Goal: Information Seeking & Learning: Learn about a topic

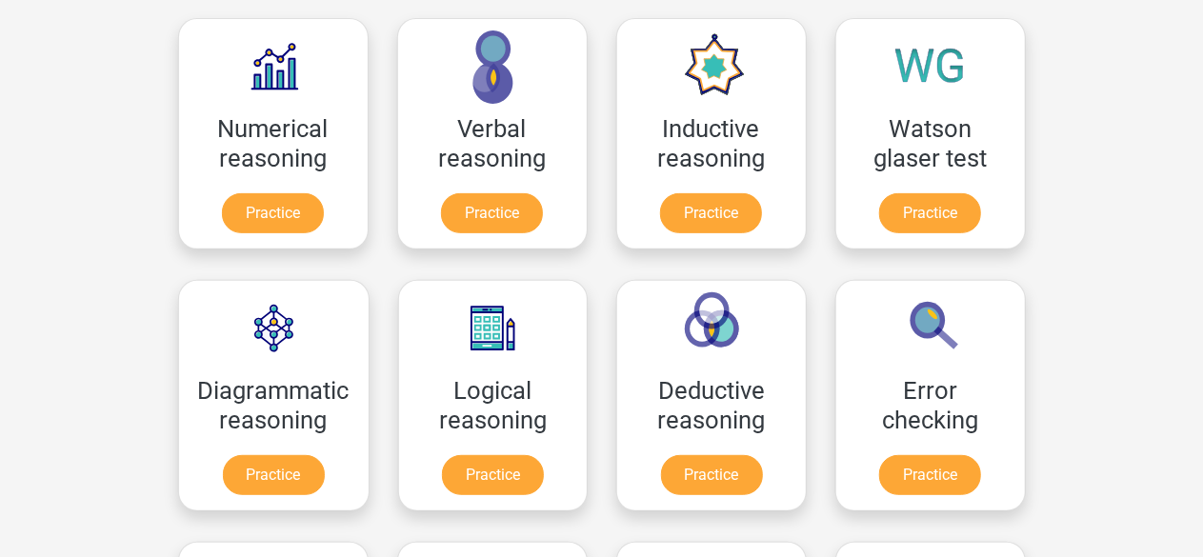
scroll to position [301, 0]
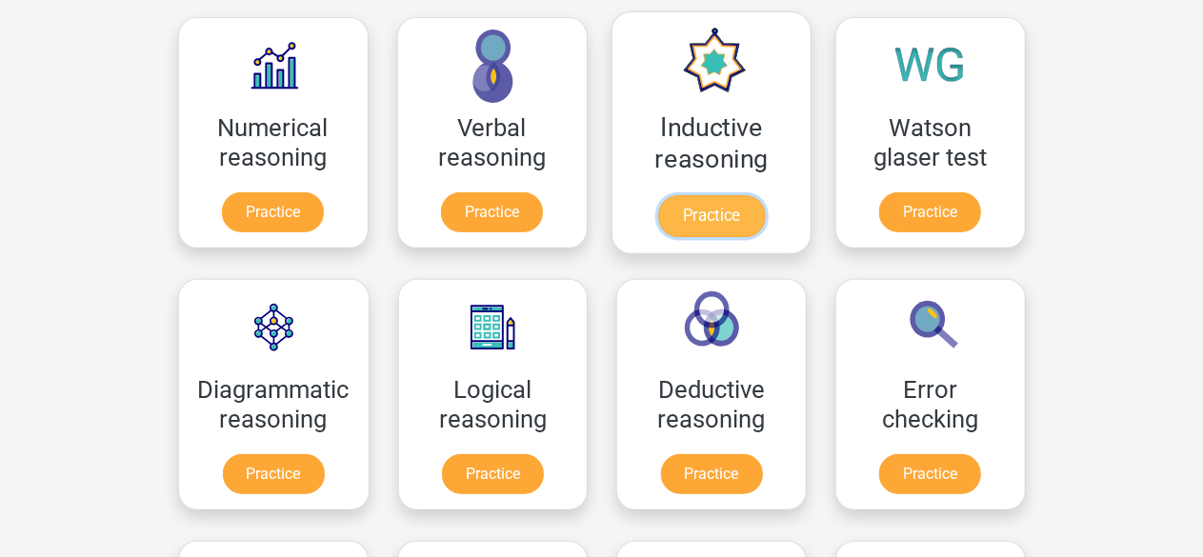
click at [728, 206] on link "Practice" at bounding box center [710, 216] width 107 height 42
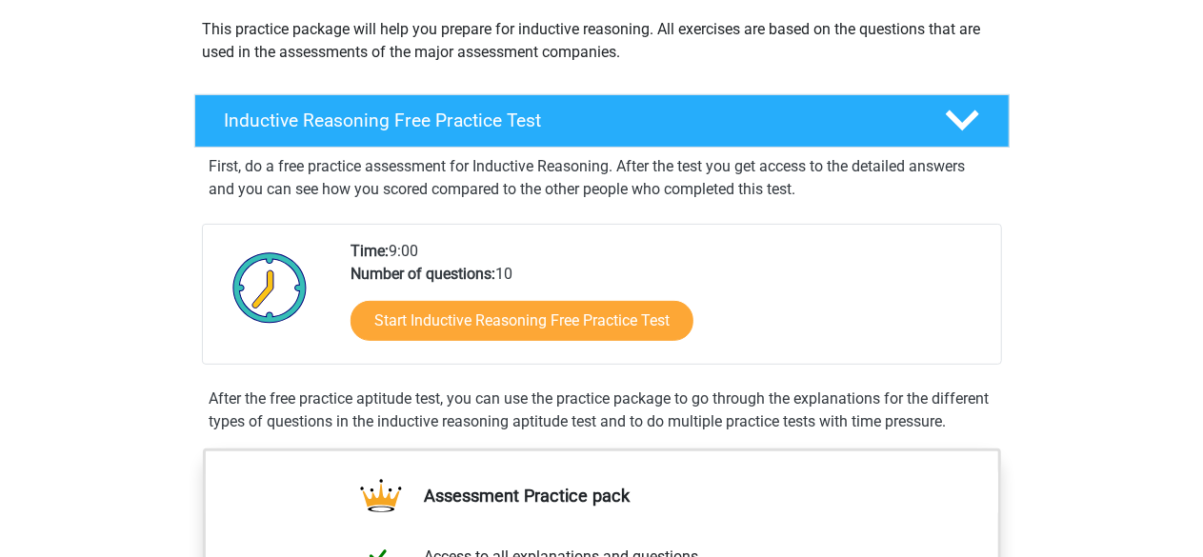
scroll to position [222, 0]
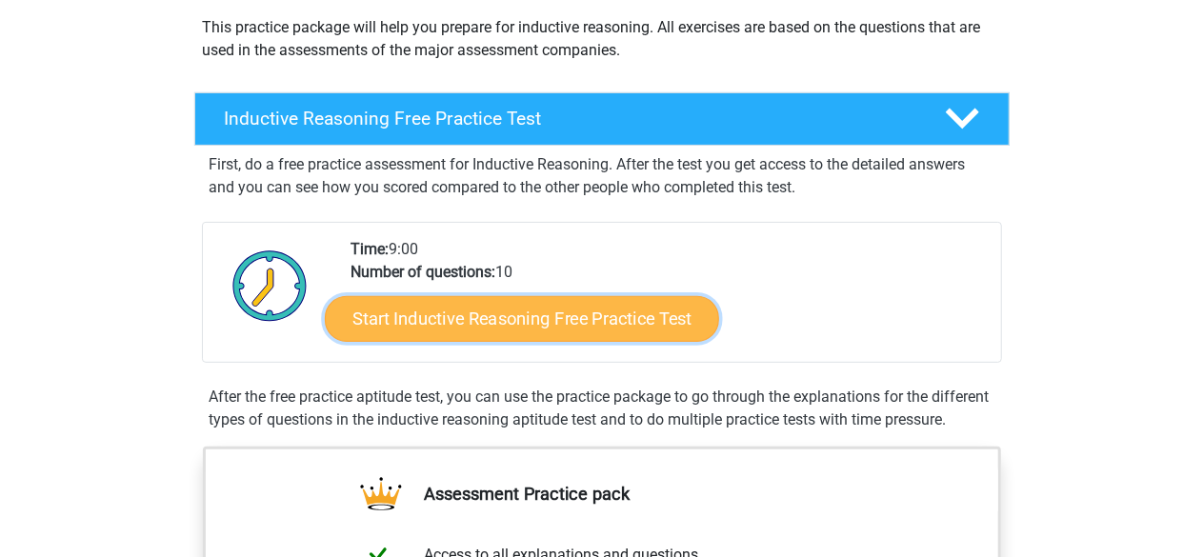
click at [545, 321] on link "Start Inductive Reasoning Free Practice Test" at bounding box center [522, 318] width 394 height 46
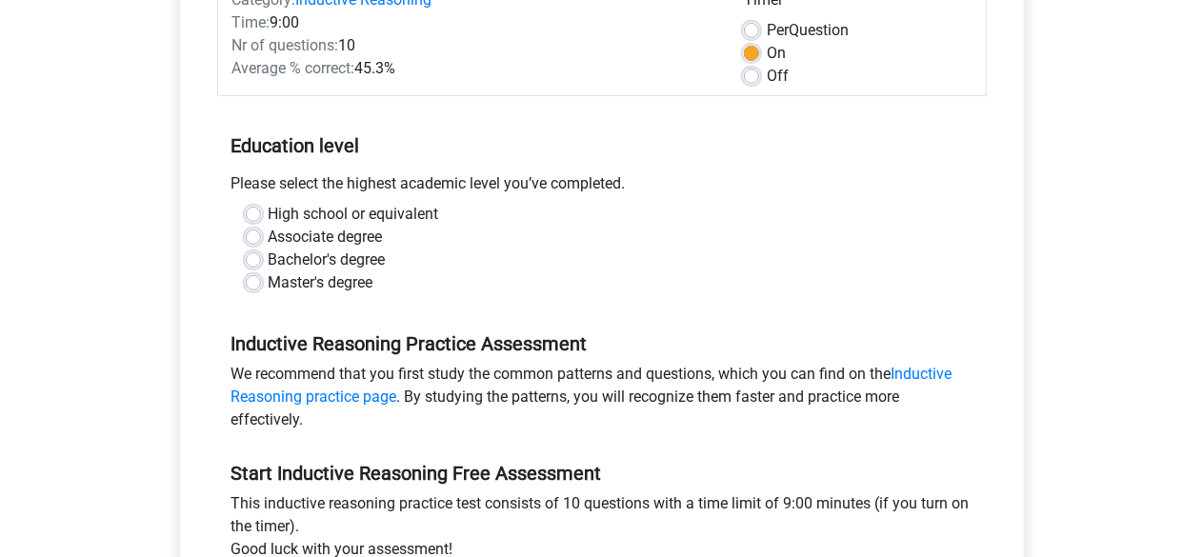
scroll to position [278, 0]
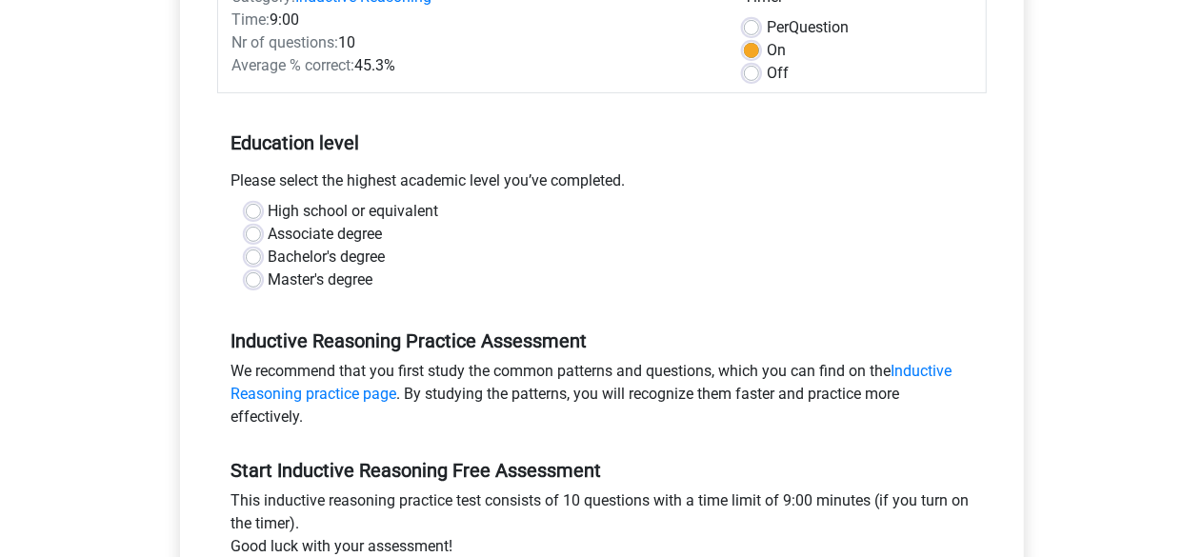
click at [361, 279] on label "Master's degree" at bounding box center [321, 280] width 105 height 23
click at [261, 279] on input "Master's degree" at bounding box center [253, 278] width 15 height 19
radio input "true"
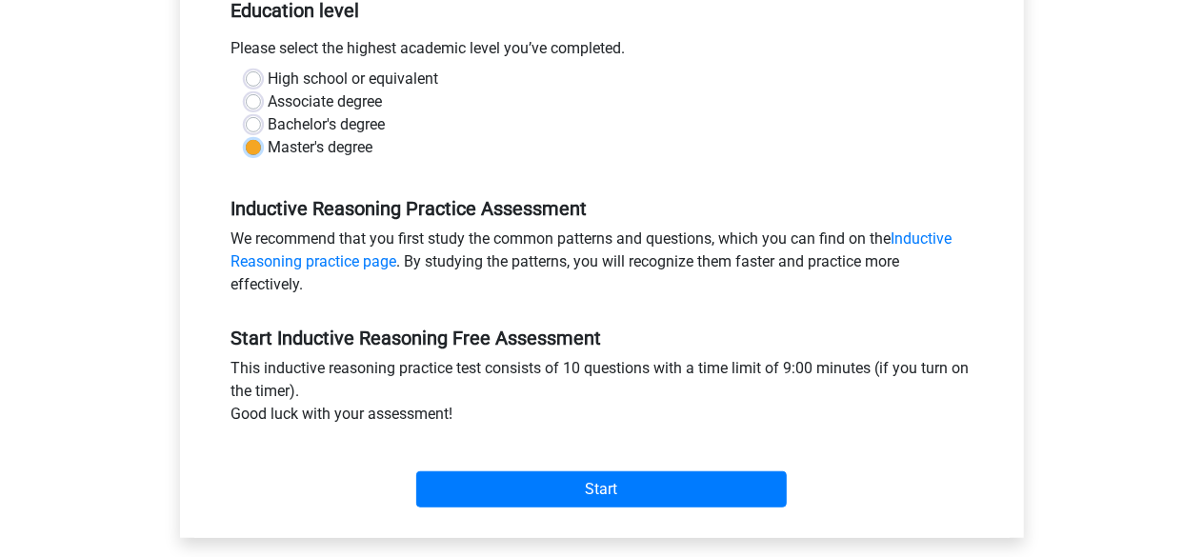
scroll to position [470, 0]
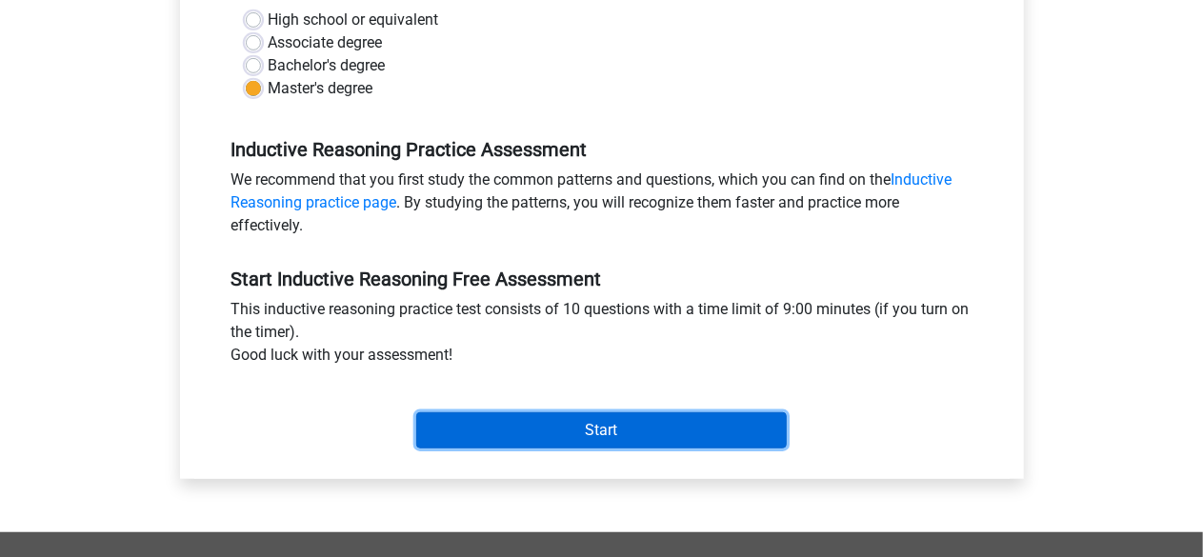
click at [598, 439] on input "Start" at bounding box center [601, 430] width 371 height 36
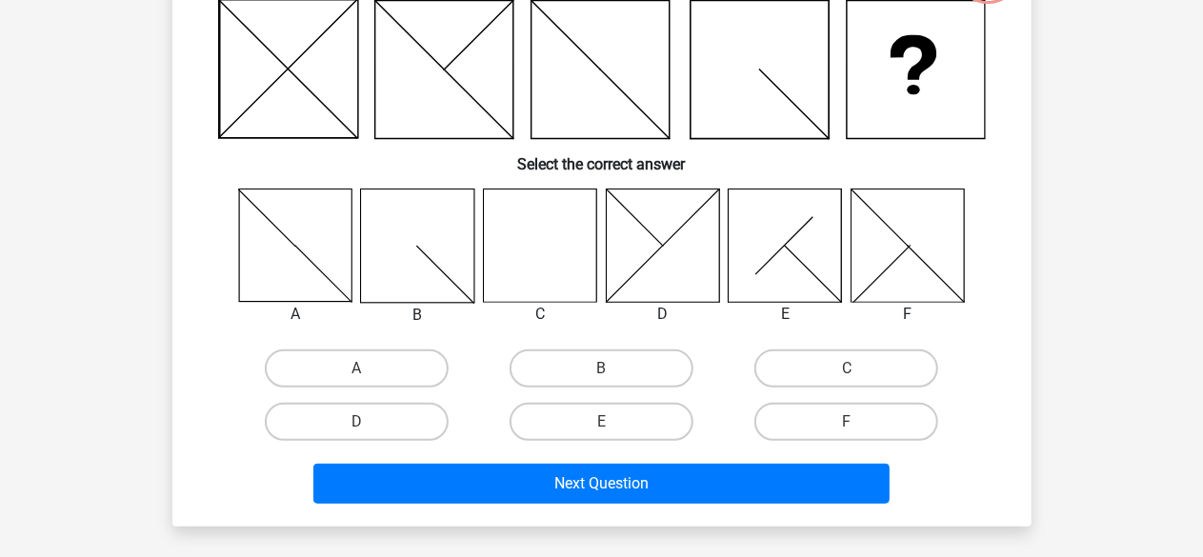
scroll to position [177, 0]
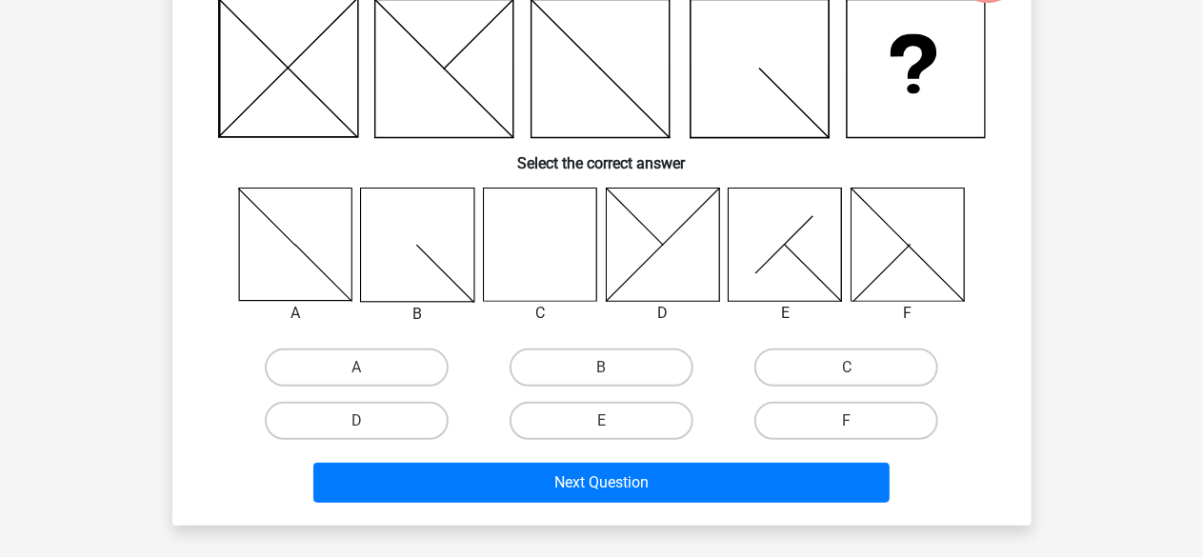
click at [549, 279] on icon at bounding box center [539, 244] width 113 height 113
click at [799, 385] on label "C" at bounding box center [846, 368] width 184 height 38
click at [847, 380] on input "C" at bounding box center [853, 374] width 12 height 12
radio input "true"
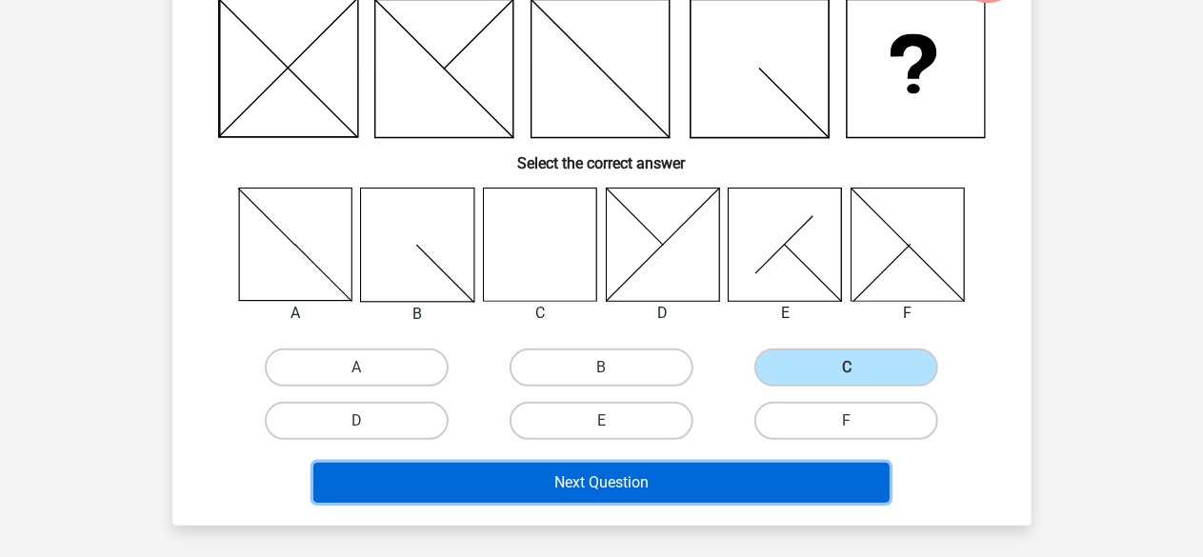
click at [683, 473] on button "Next Question" at bounding box center [601, 483] width 576 height 40
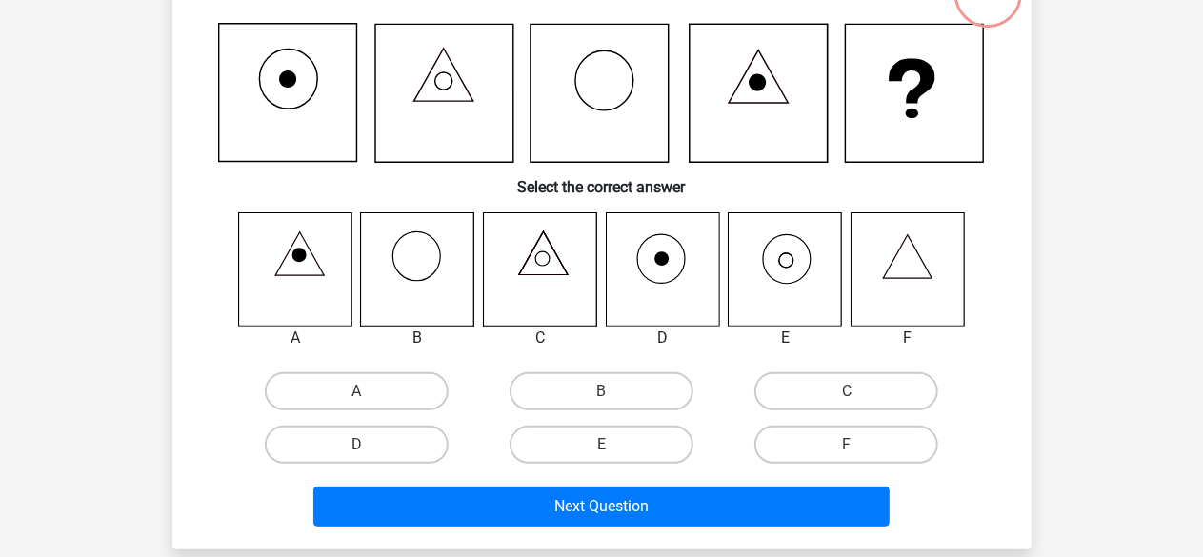
scroll to position [153, 0]
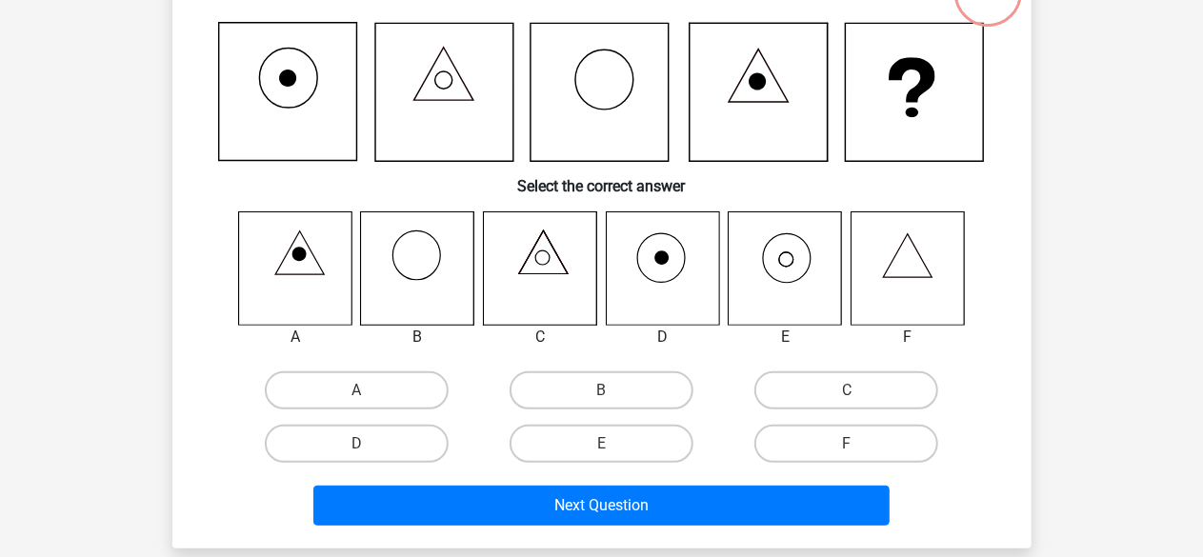
click at [607, 444] on input "E" at bounding box center [607, 450] width 12 height 12
radio input "true"
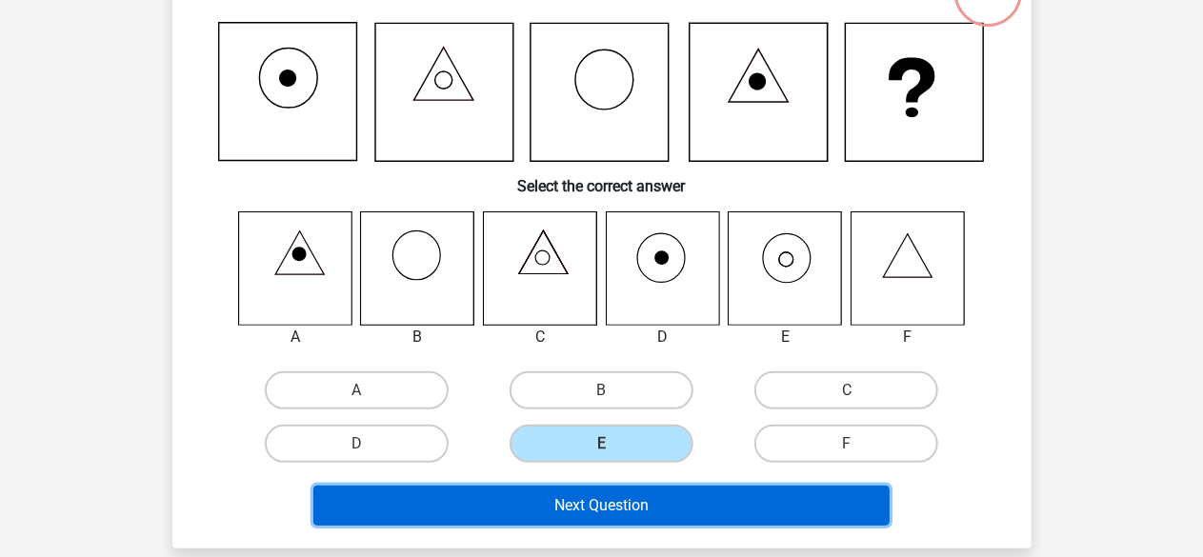
click at [594, 504] on button "Next Question" at bounding box center [601, 506] width 576 height 40
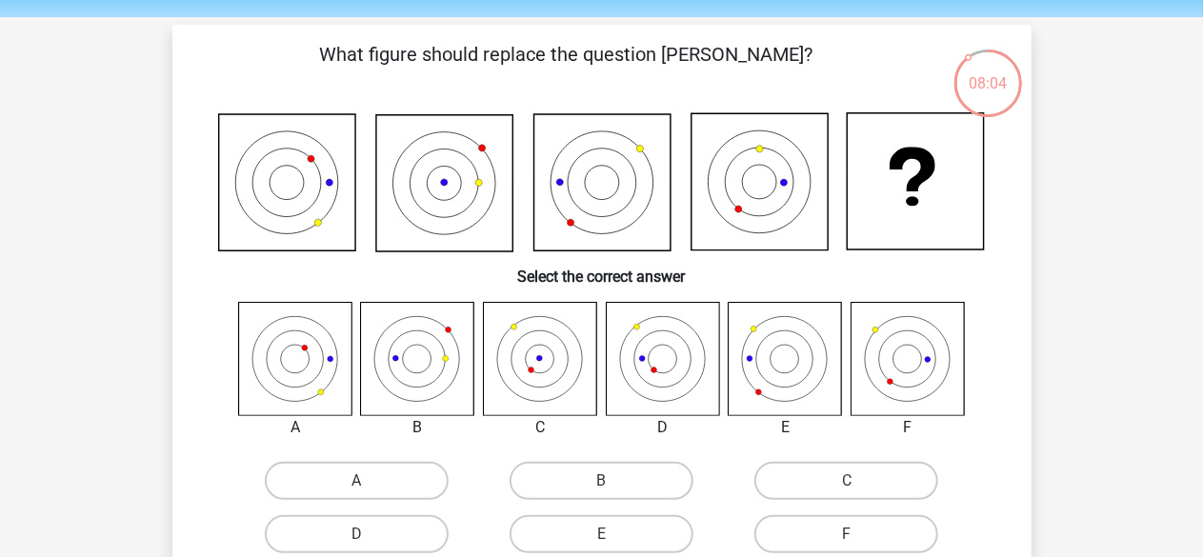
scroll to position [69, 0]
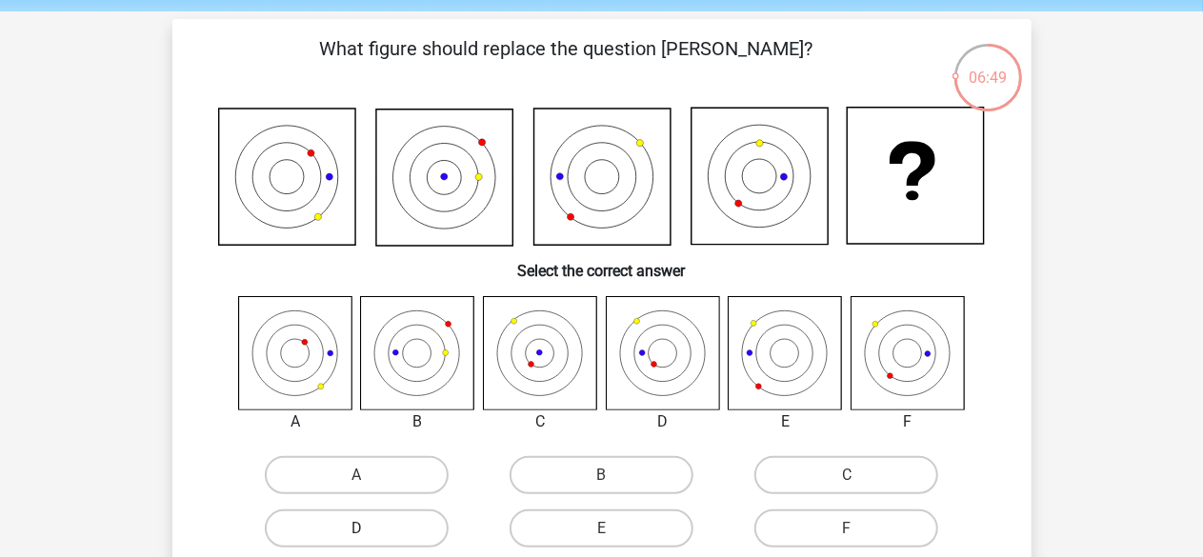
click at [375, 527] on label "D" at bounding box center [357, 529] width 184 height 38
click at [369, 529] on input "D" at bounding box center [362, 535] width 12 height 12
radio input "true"
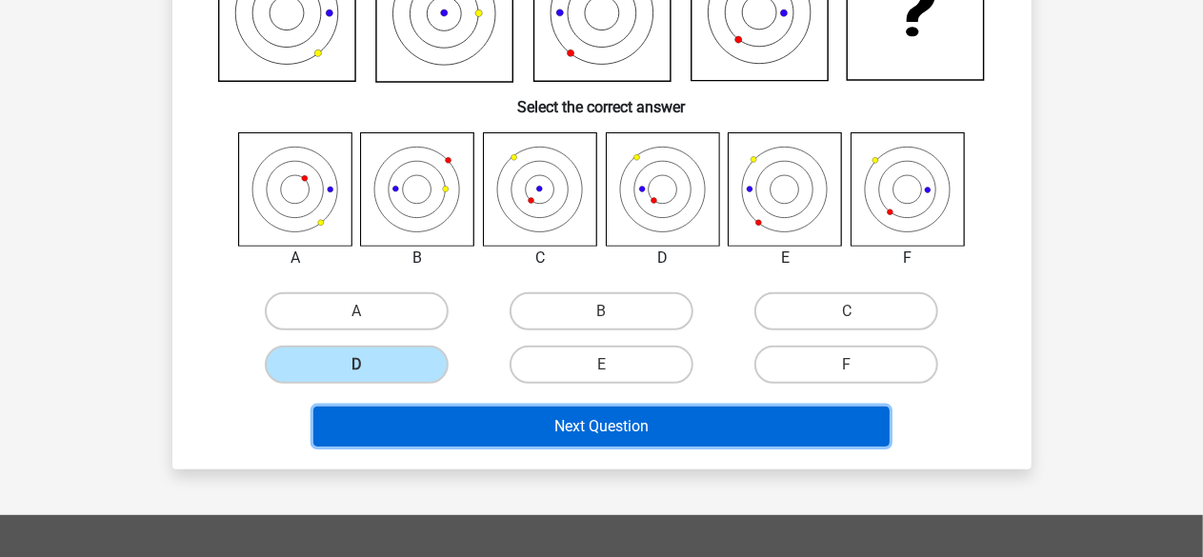
click at [781, 417] on button "Next Question" at bounding box center [601, 427] width 576 height 40
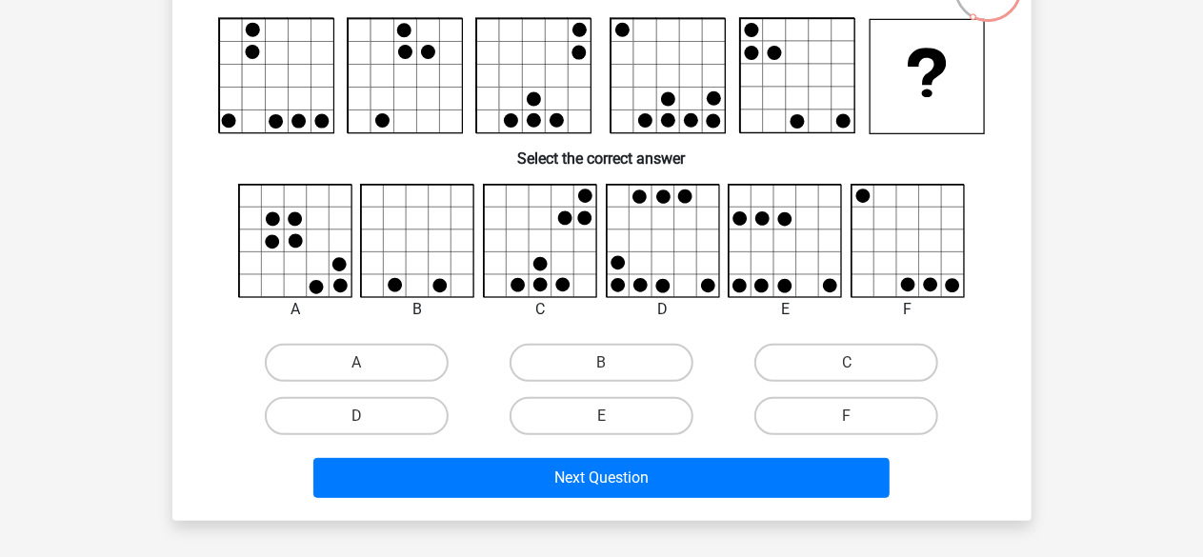
scroll to position [160, 0]
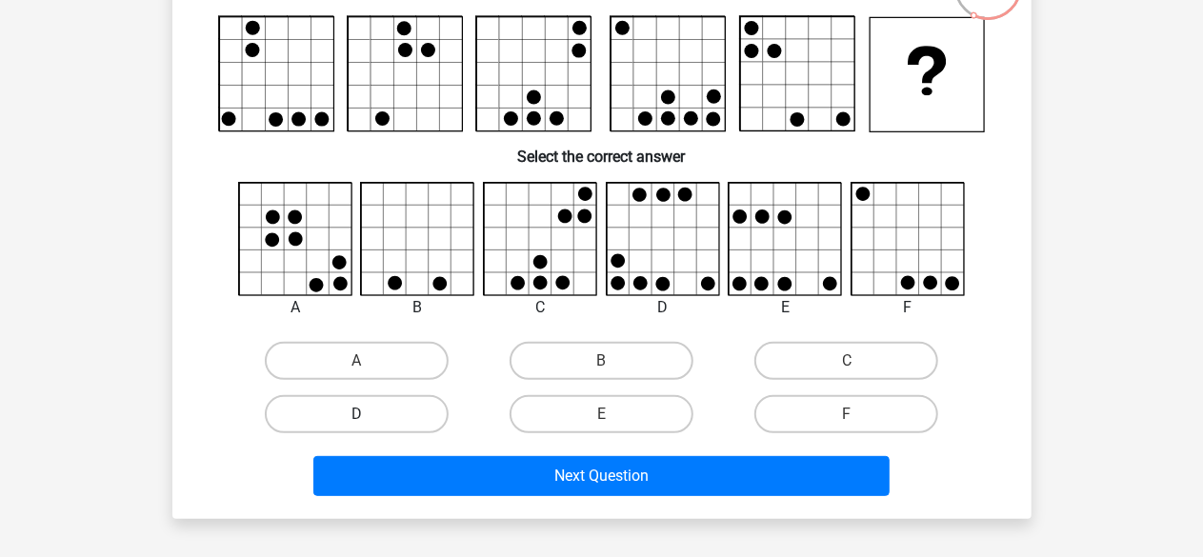
click at [349, 419] on label "D" at bounding box center [357, 414] width 184 height 38
click at [356, 419] on input "D" at bounding box center [362, 420] width 12 height 12
radio input "true"
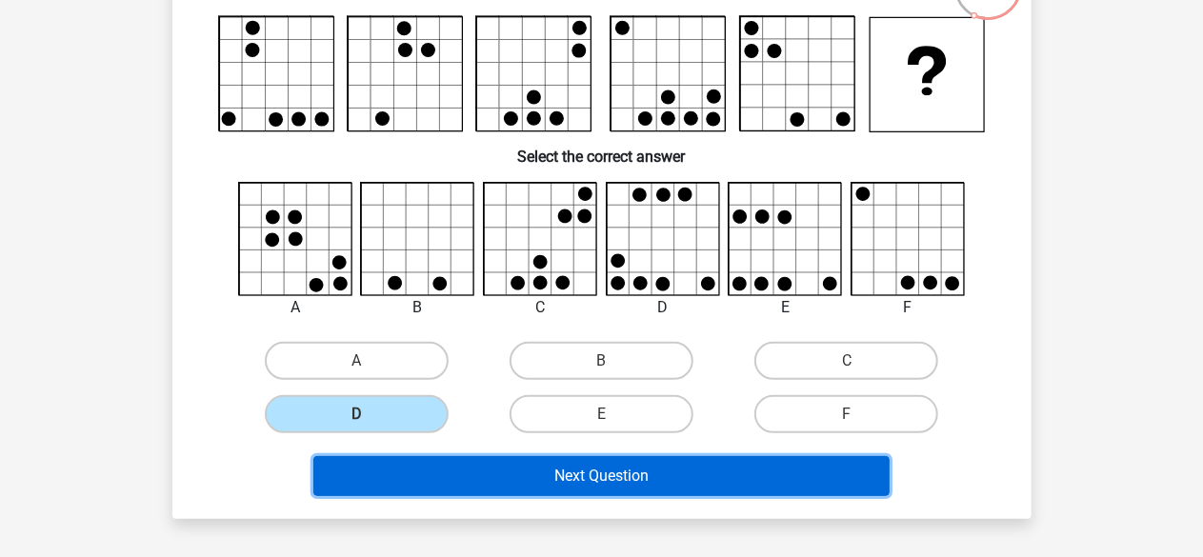
click at [525, 470] on button "Next Question" at bounding box center [601, 476] width 576 height 40
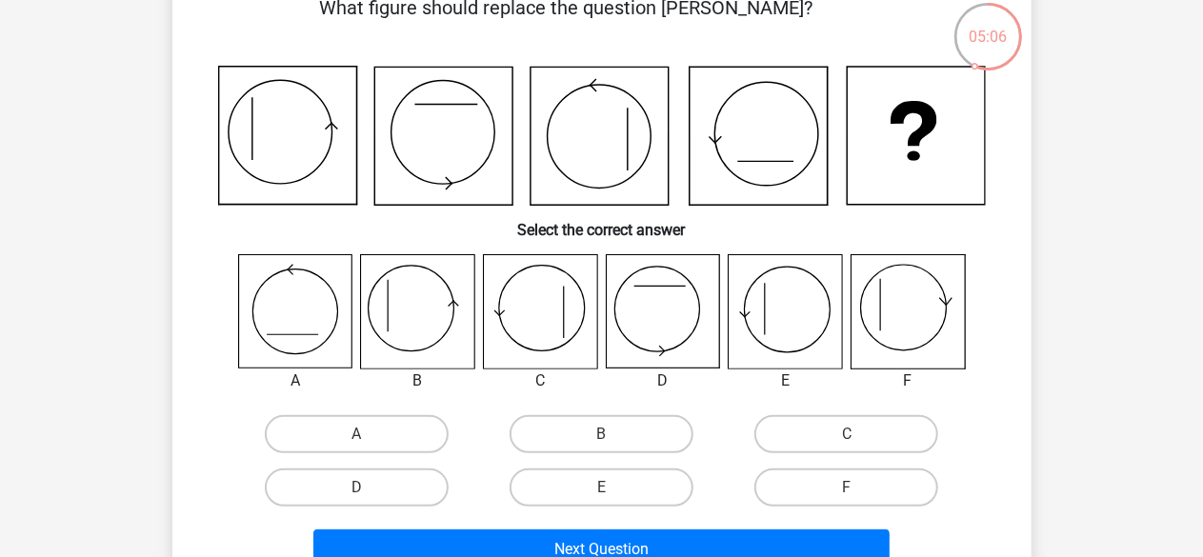
scroll to position [111, 0]
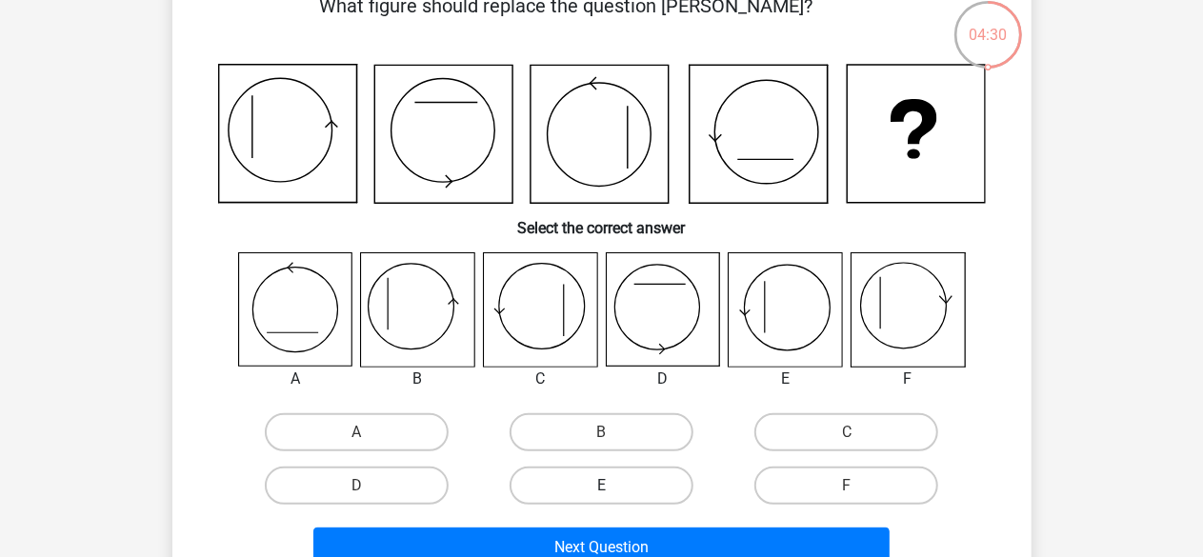
click at [572, 481] on label "E" at bounding box center [602, 486] width 184 height 38
click at [601, 486] on input "E" at bounding box center [607, 492] width 12 height 12
radio input "true"
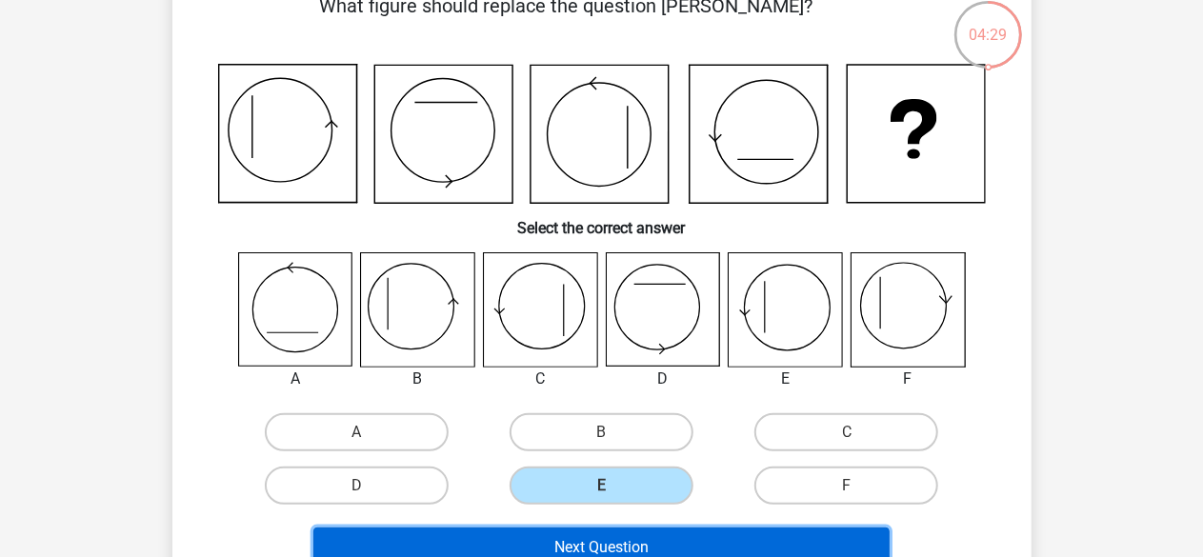
click at [627, 544] on button "Next Question" at bounding box center [601, 548] width 576 height 40
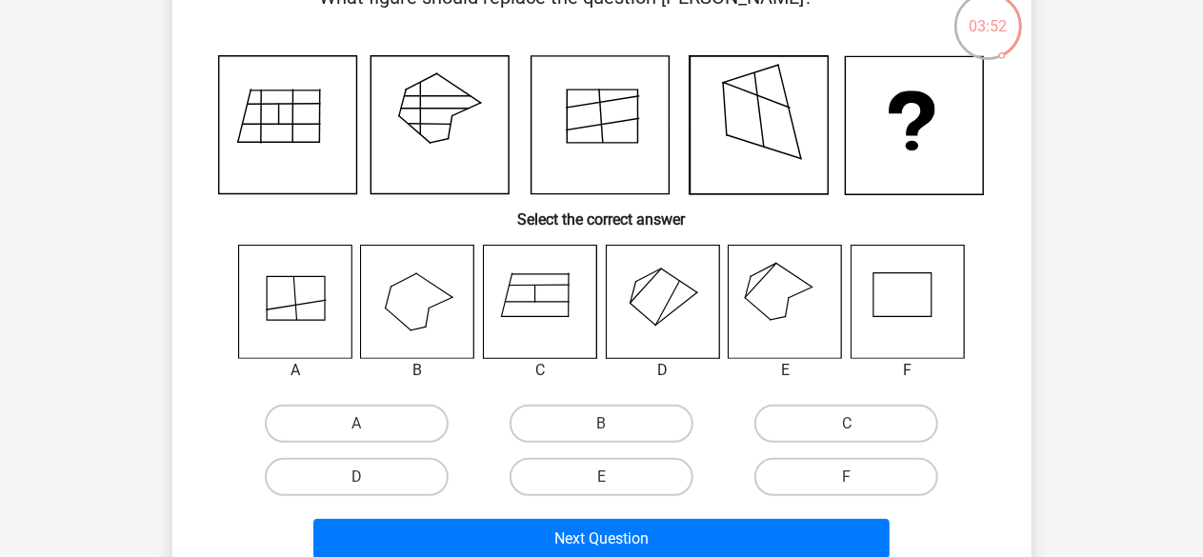
scroll to position [122, 0]
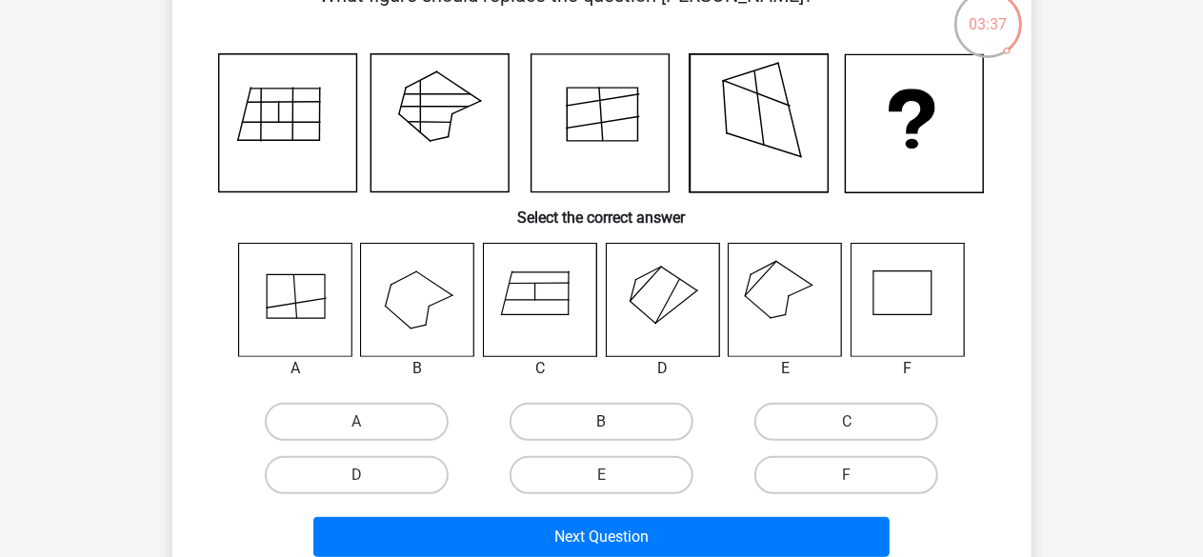
click at [557, 423] on label "B" at bounding box center [602, 422] width 184 height 38
click at [601, 423] on input "B" at bounding box center [607, 428] width 12 height 12
radio input "true"
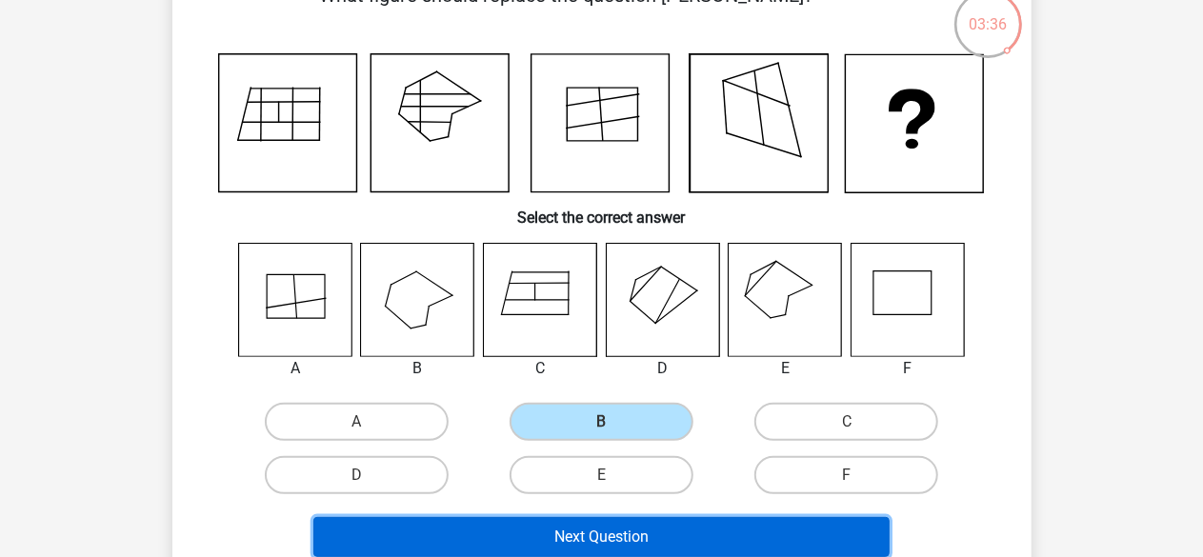
click at [619, 537] on button "Next Question" at bounding box center [601, 537] width 576 height 40
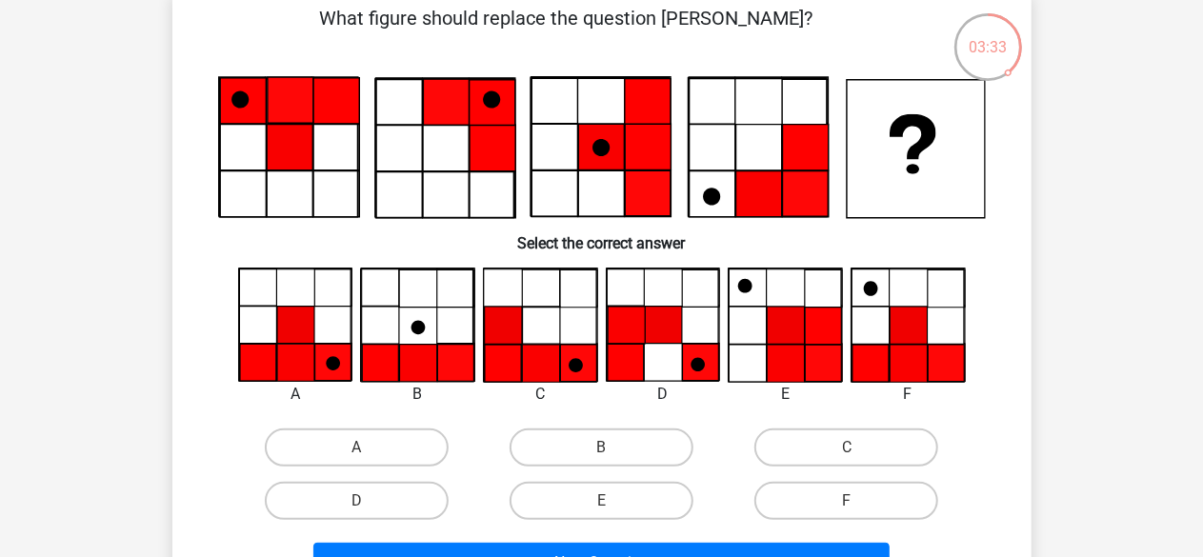
scroll to position [99, 0]
click at [387, 466] on label "A" at bounding box center [357, 448] width 184 height 38
click at [369, 460] on input "A" at bounding box center [362, 454] width 12 height 12
radio input "true"
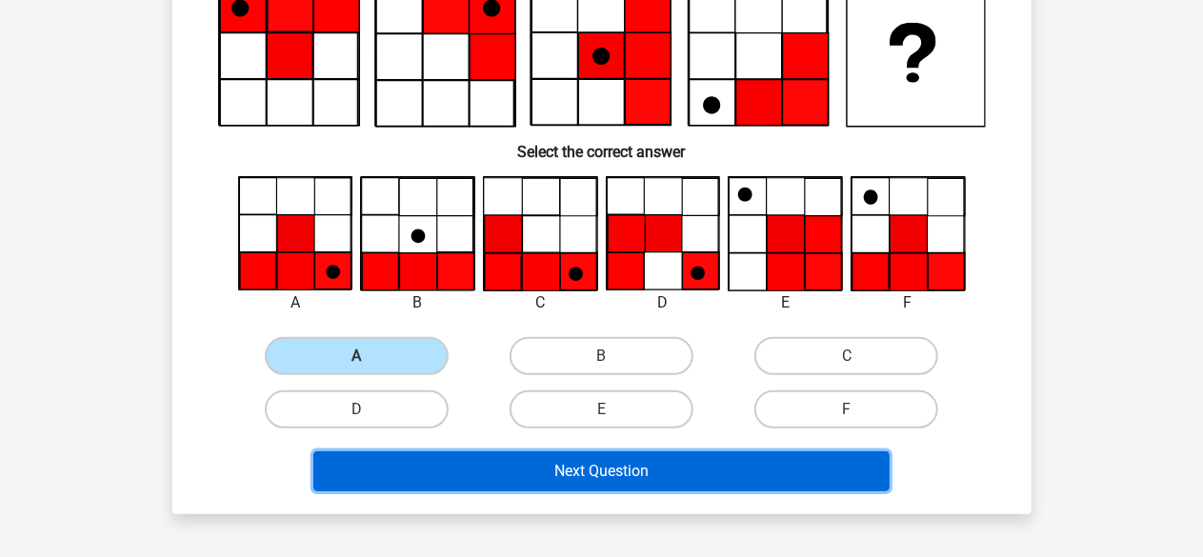
click at [387, 466] on button "Next Question" at bounding box center [601, 472] width 576 height 40
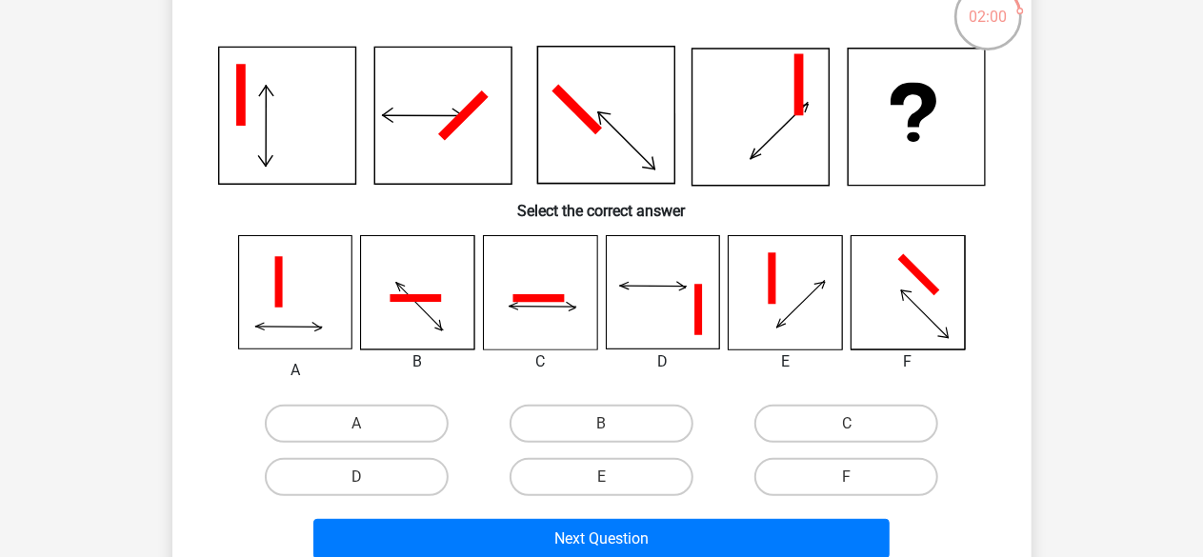
scroll to position [131, 0]
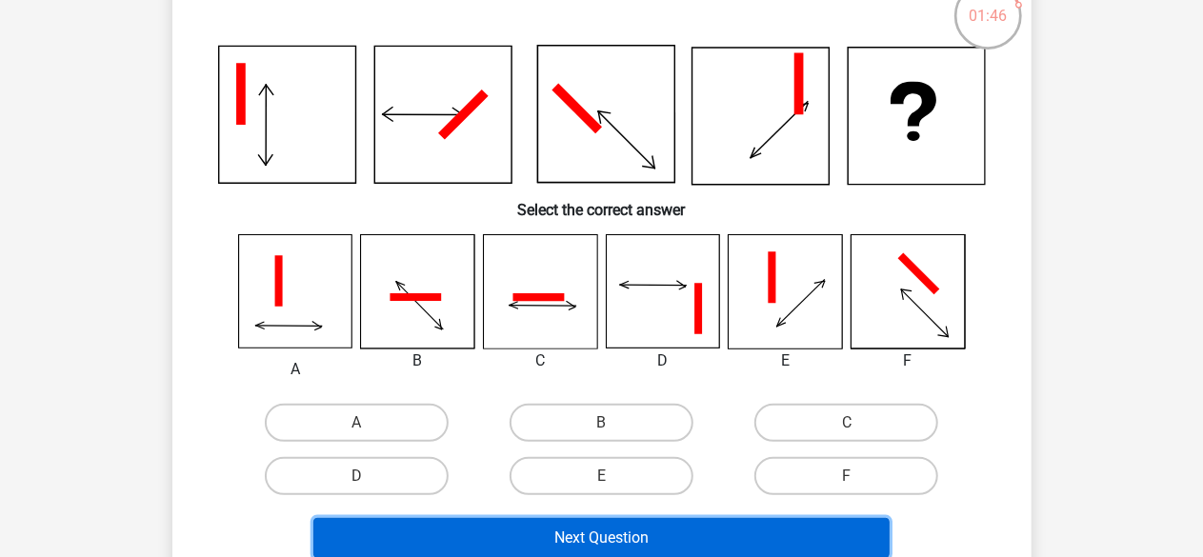
click at [760, 550] on button "Next Question" at bounding box center [601, 538] width 576 height 40
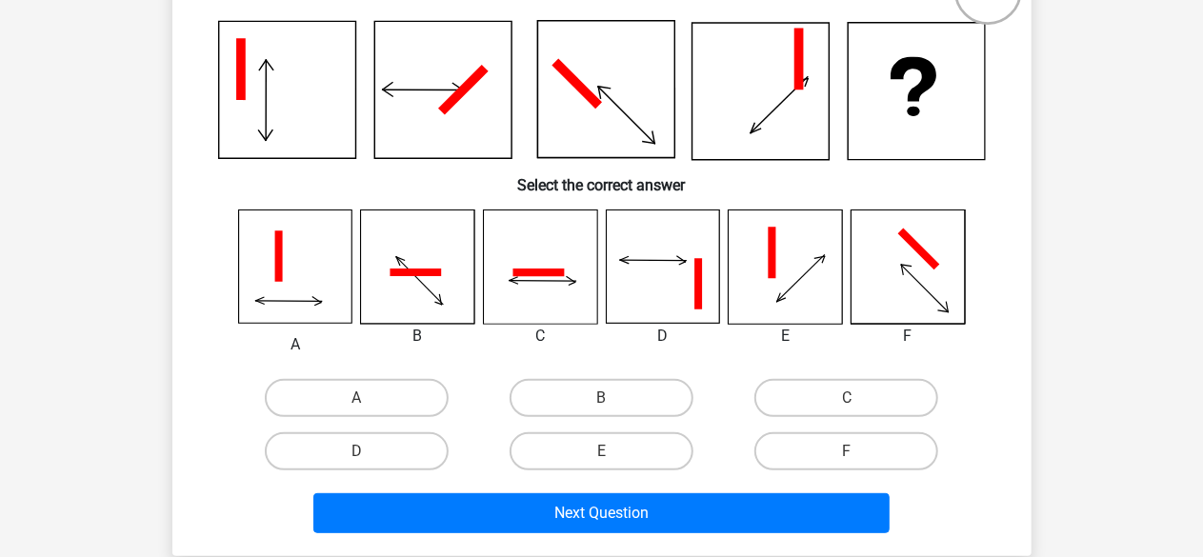
scroll to position [156, 0]
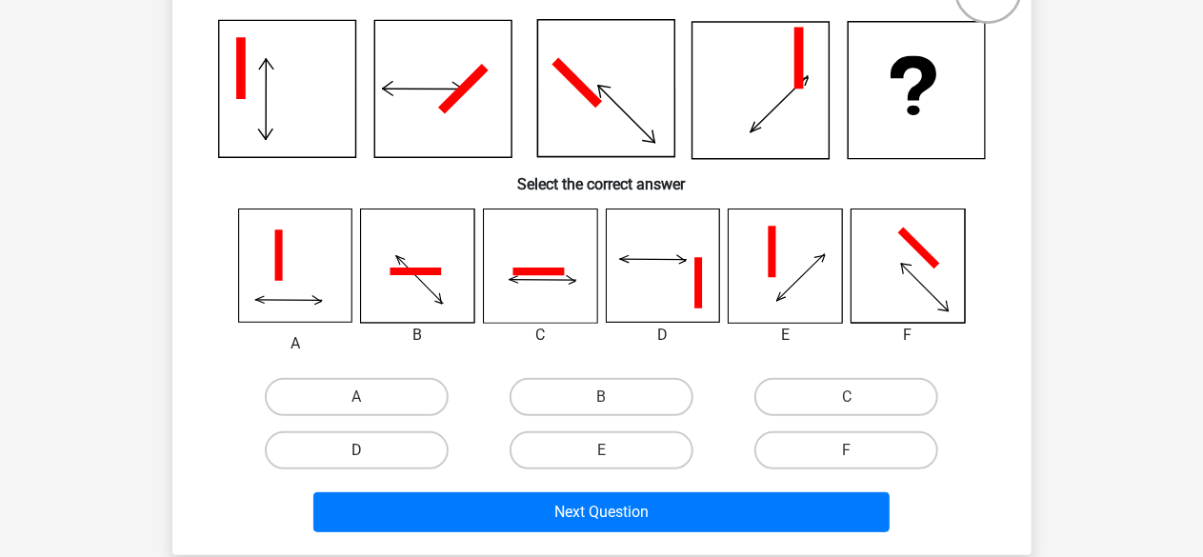
click at [395, 468] on label "D" at bounding box center [357, 451] width 184 height 38
click at [369, 463] on input "D" at bounding box center [362, 457] width 12 height 12
radio input "true"
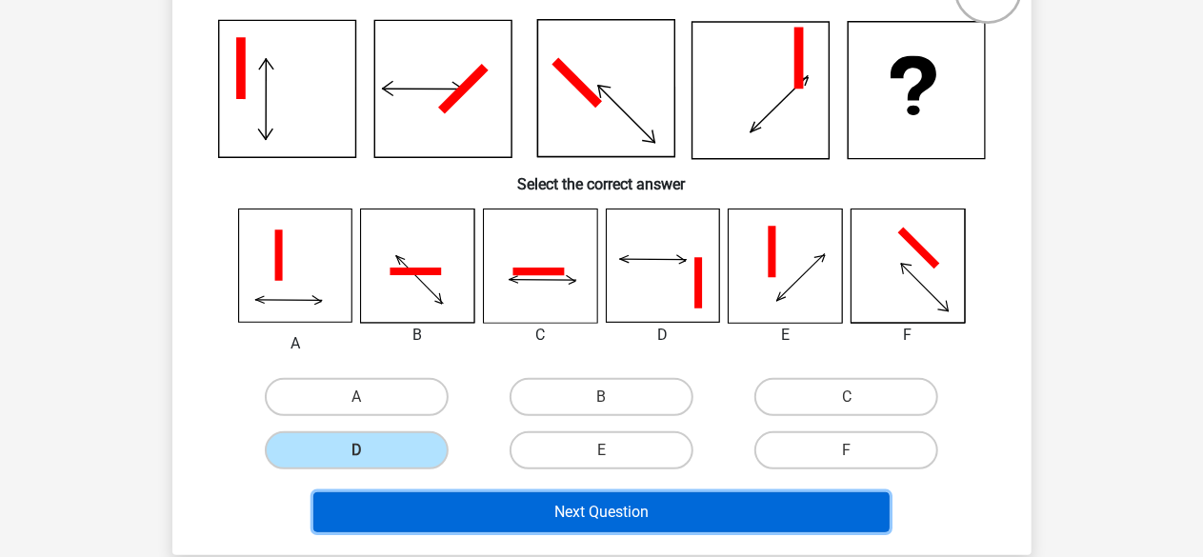
click at [453, 523] on button "Next Question" at bounding box center [601, 512] width 576 height 40
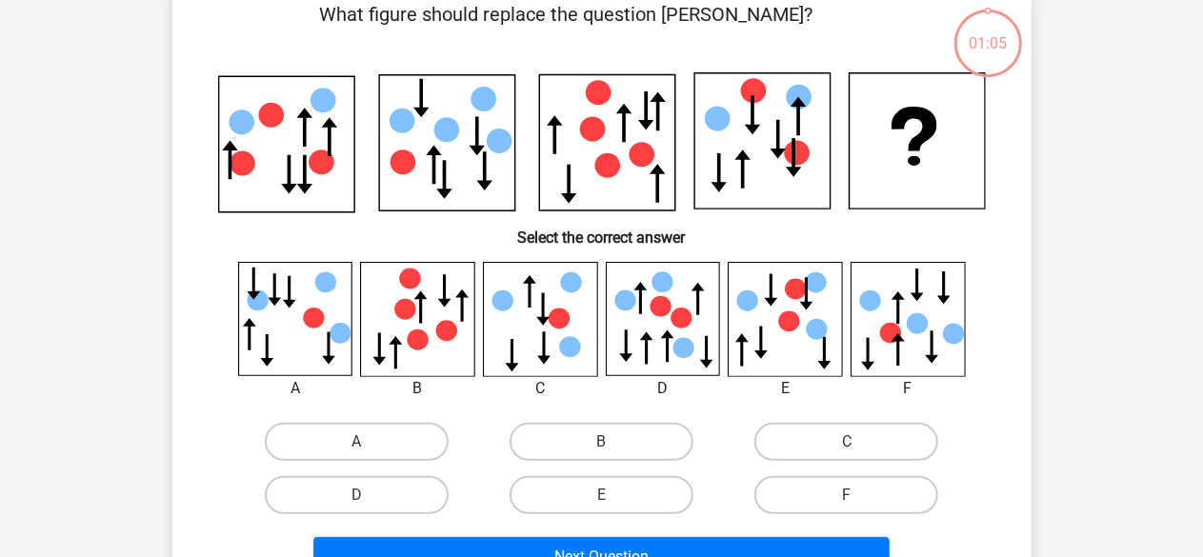
scroll to position [88, 0]
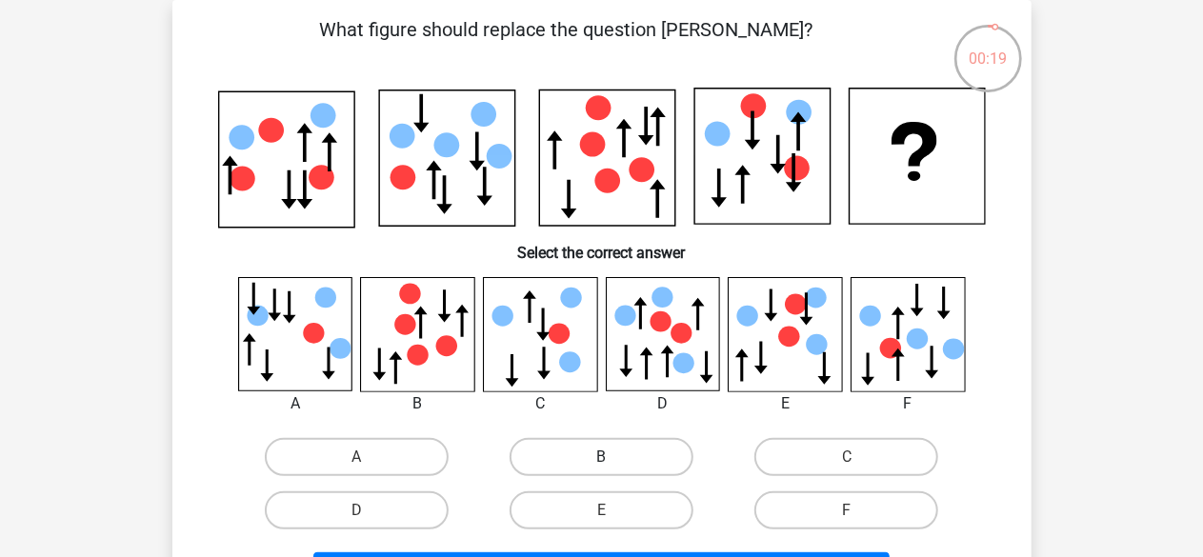
click at [621, 456] on label "B" at bounding box center [602, 457] width 184 height 38
click at [613, 457] on input "B" at bounding box center [607, 463] width 12 height 12
radio input "true"
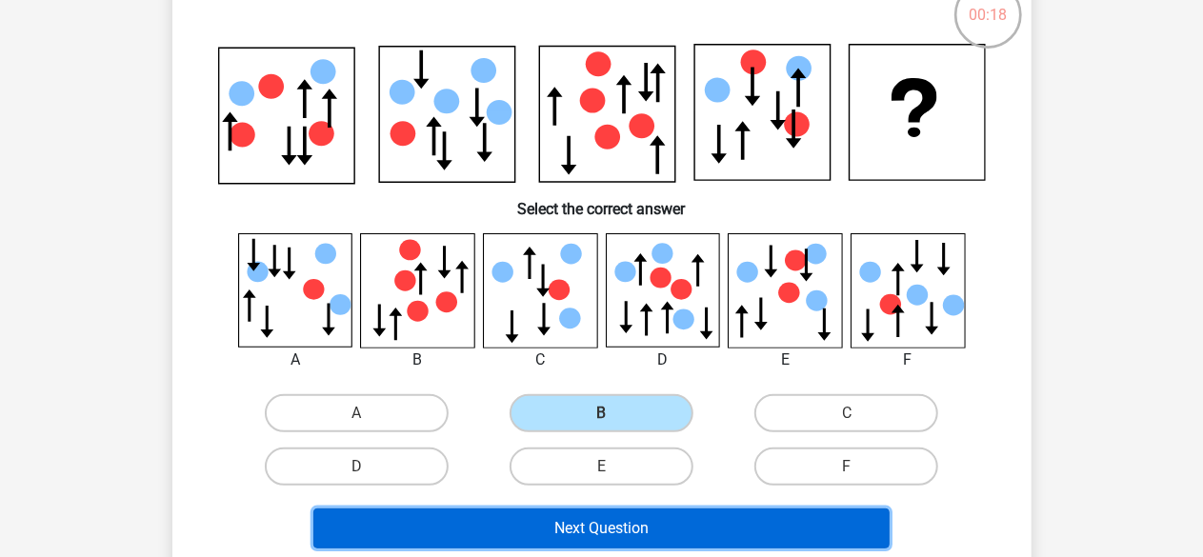
click at [609, 521] on button "Next Question" at bounding box center [601, 529] width 576 height 40
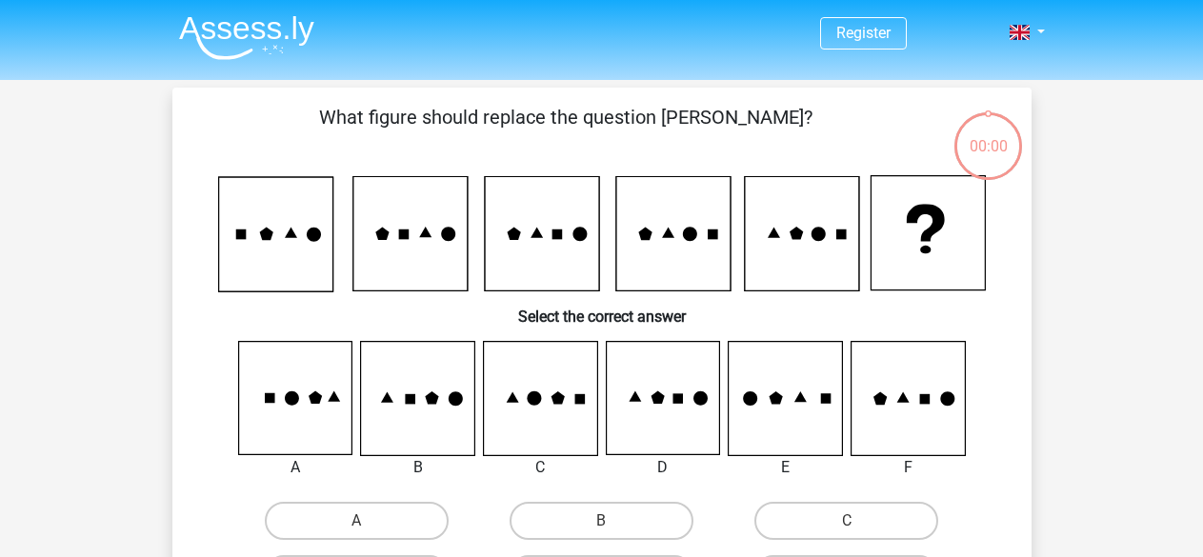
scroll to position [88, 0]
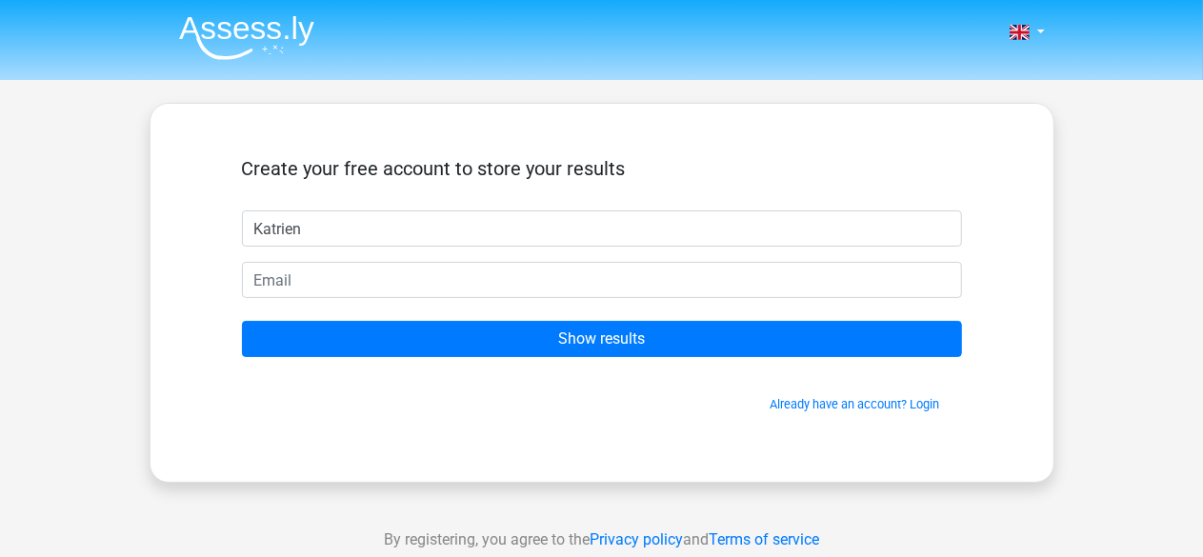
type input "Katrien"
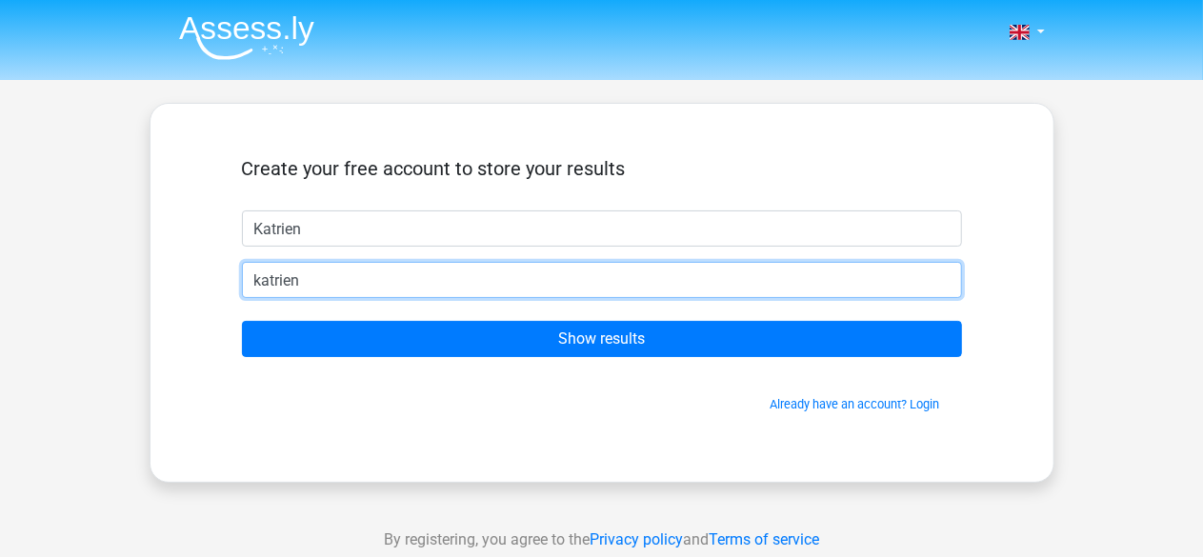
type input "[EMAIL_ADDRESS][DOMAIN_NAME]"
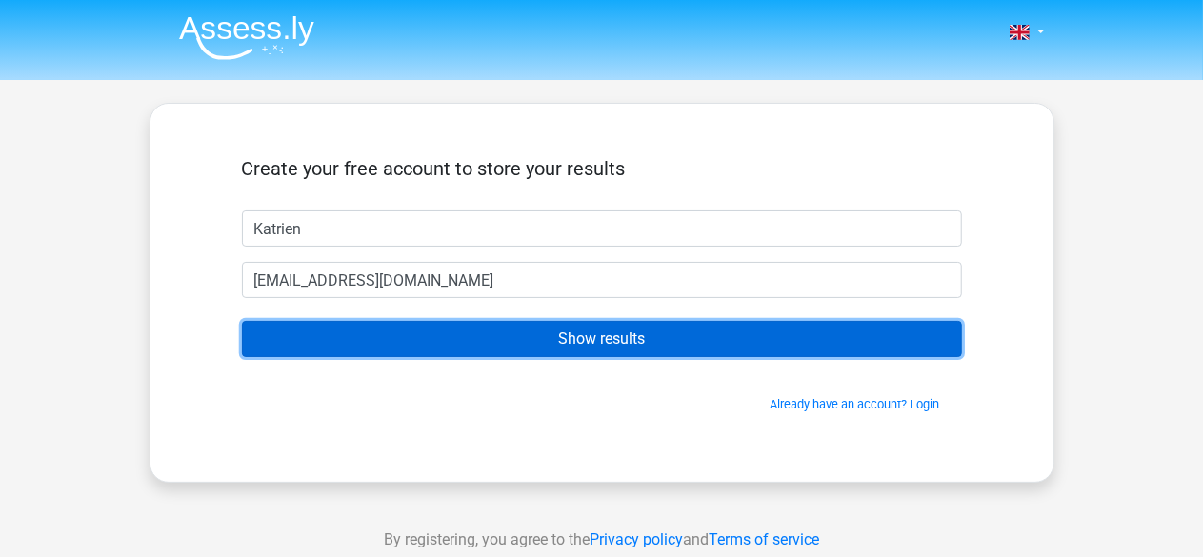
click at [505, 342] on input "Show results" at bounding box center [602, 339] width 720 height 36
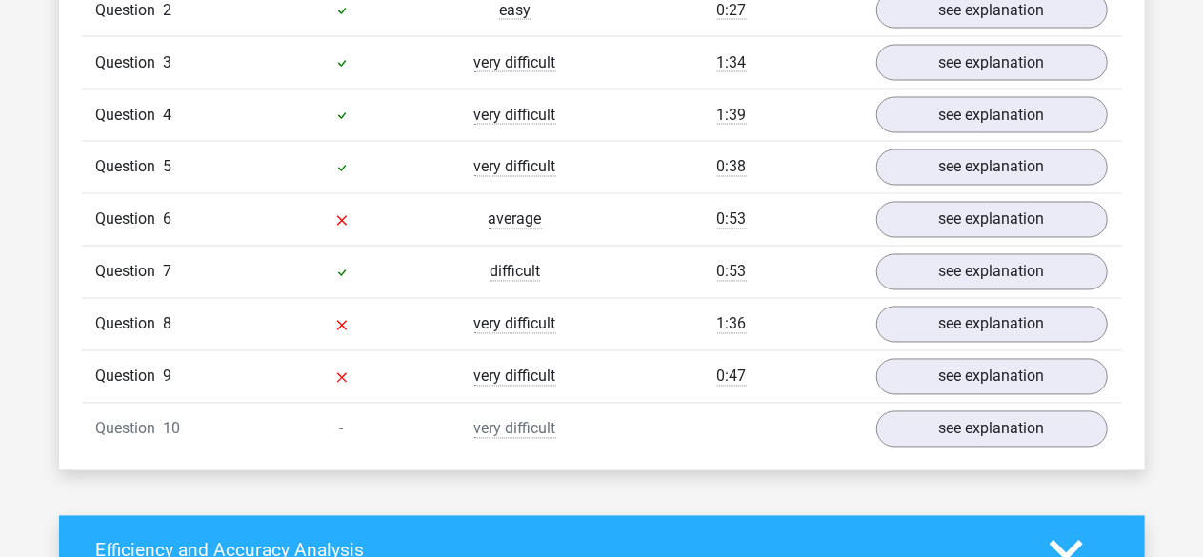
scroll to position [1671, 0]
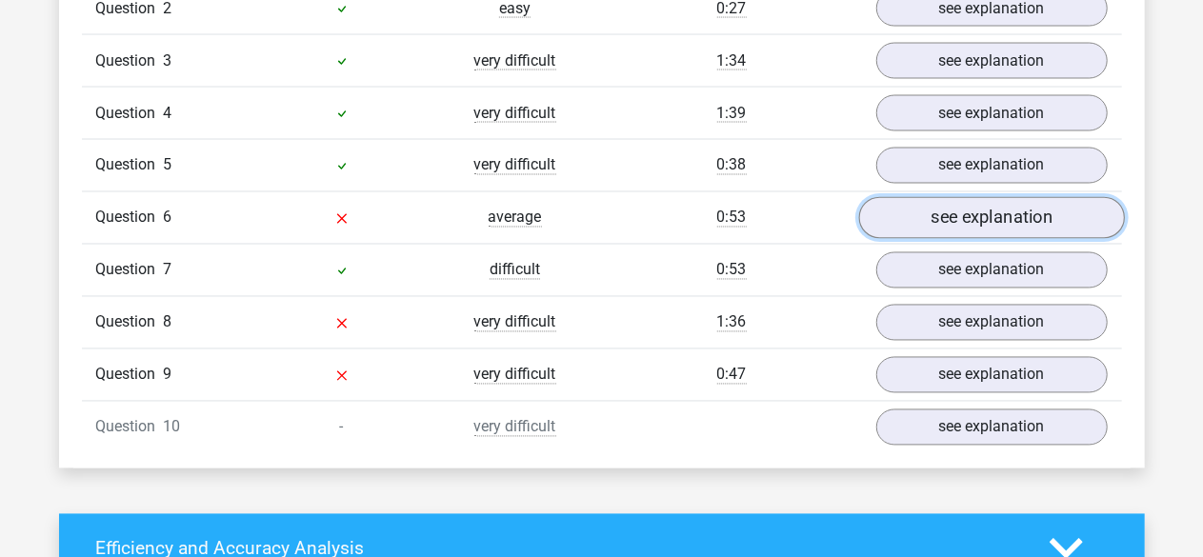
click at [914, 211] on link "see explanation" at bounding box center [991, 219] width 266 height 42
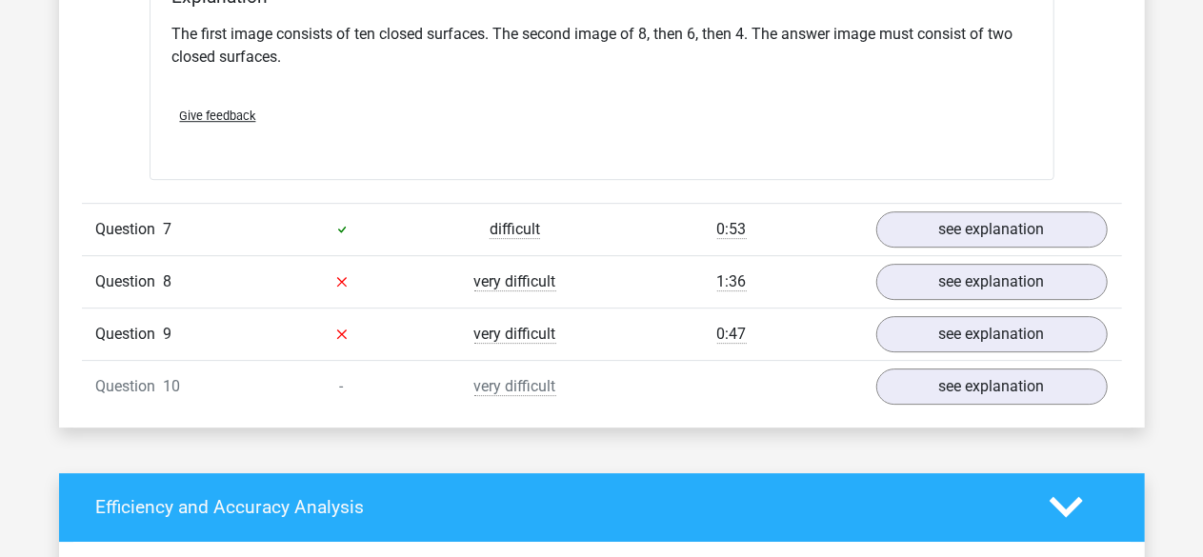
scroll to position [2798, 0]
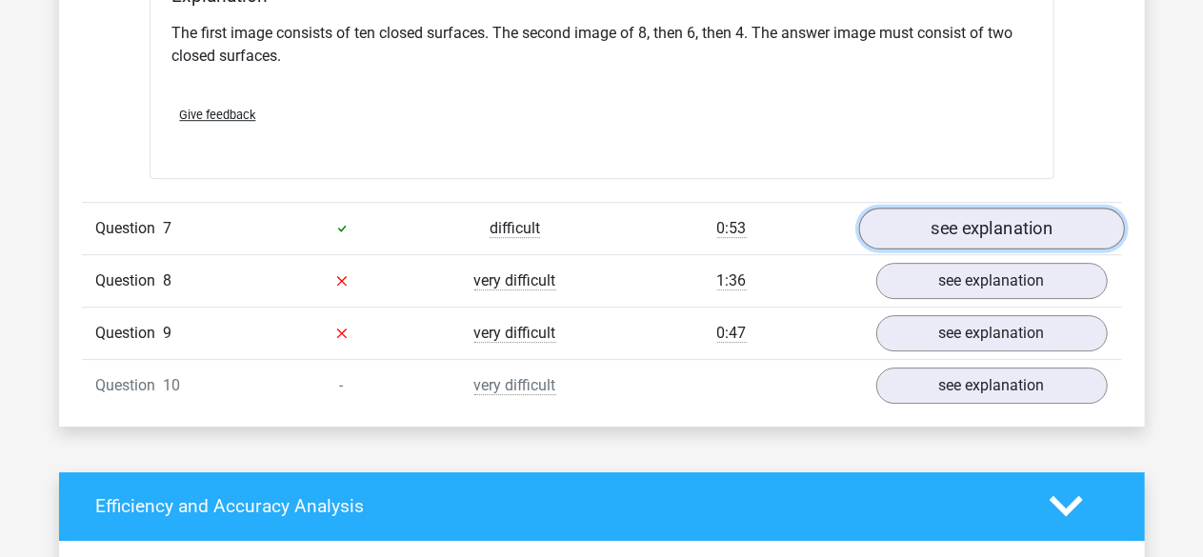
click at [964, 215] on link "see explanation" at bounding box center [991, 229] width 266 height 42
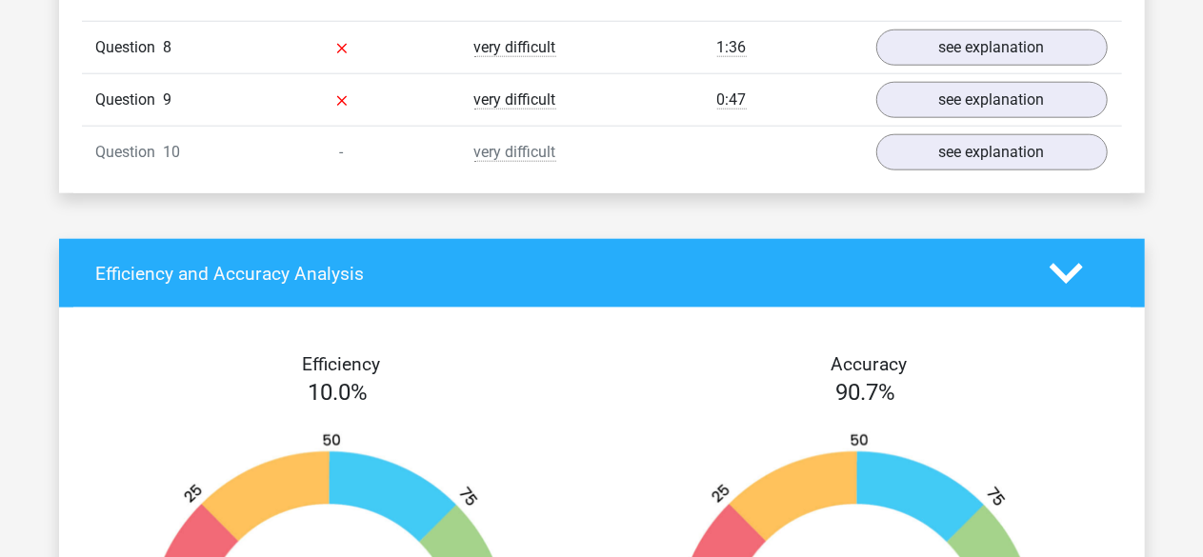
scroll to position [4629, 0]
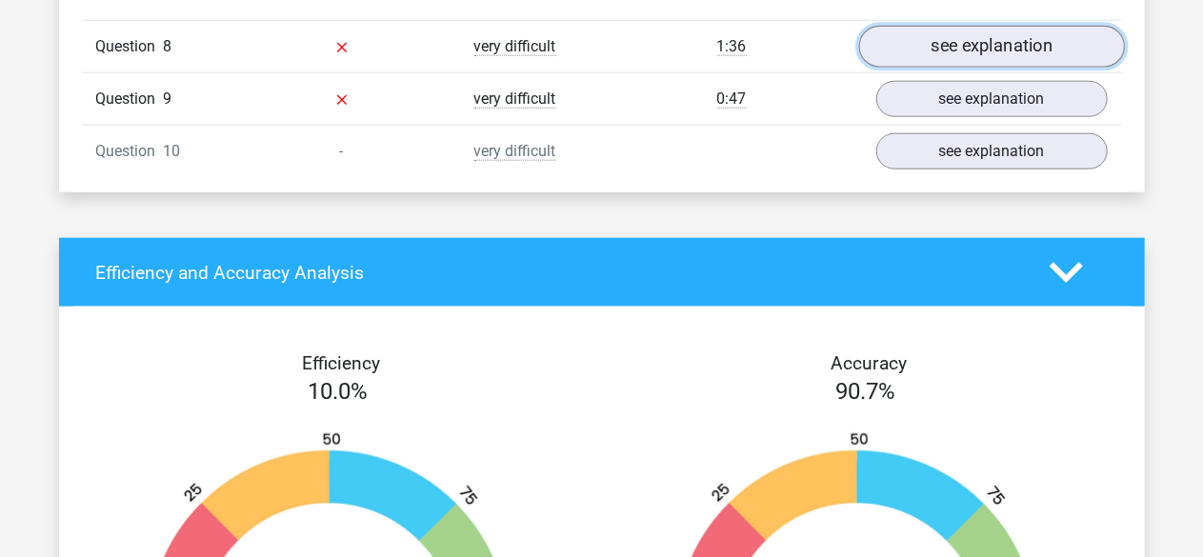
click at [942, 40] on link "see explanation" at bounding box center [991, 48] width 266 height 42
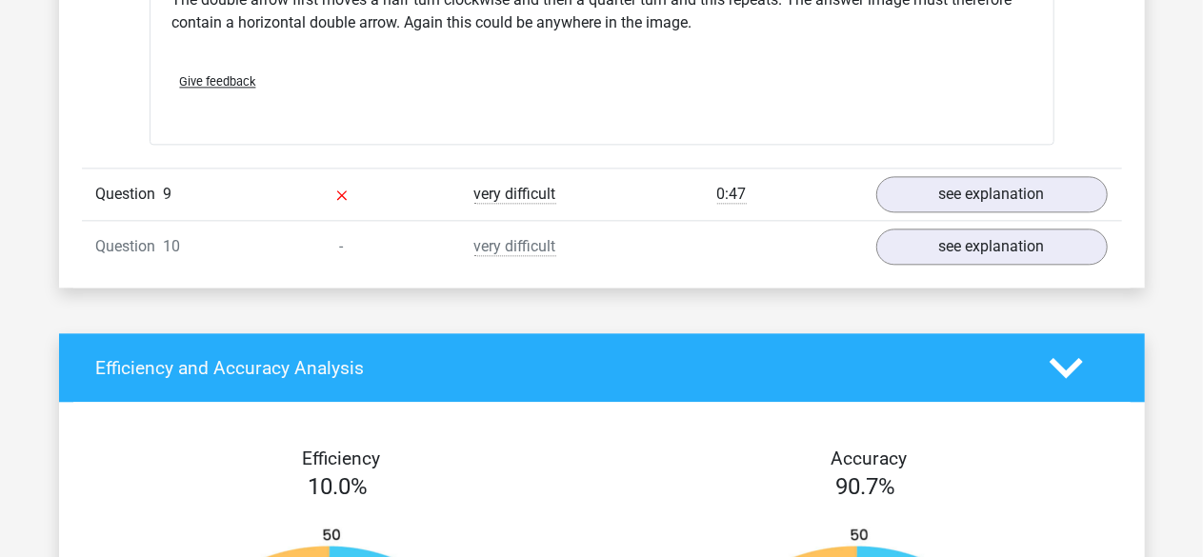
scroll to position [5741, 0]
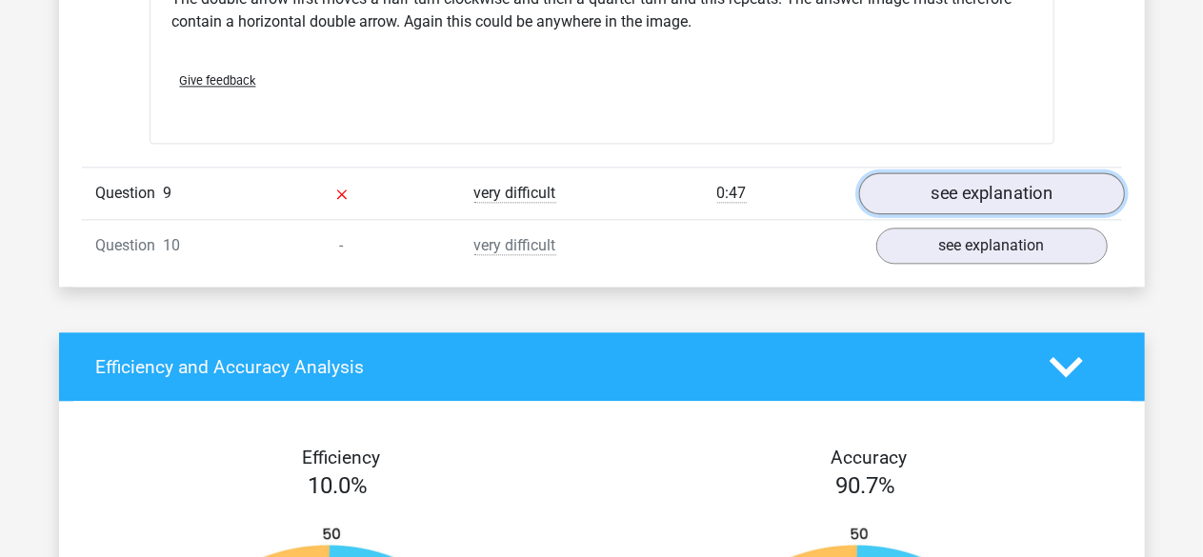
click at [1019, 197] on link "see explanation" at bounding box center [991, 193] width 266 height 42
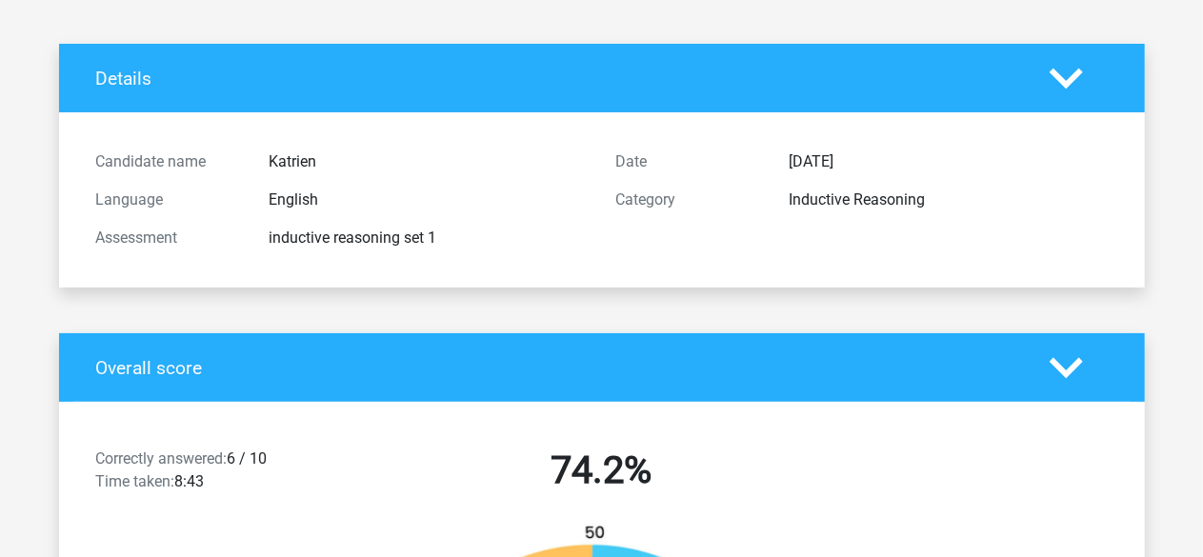
scroll to position [0, 0]
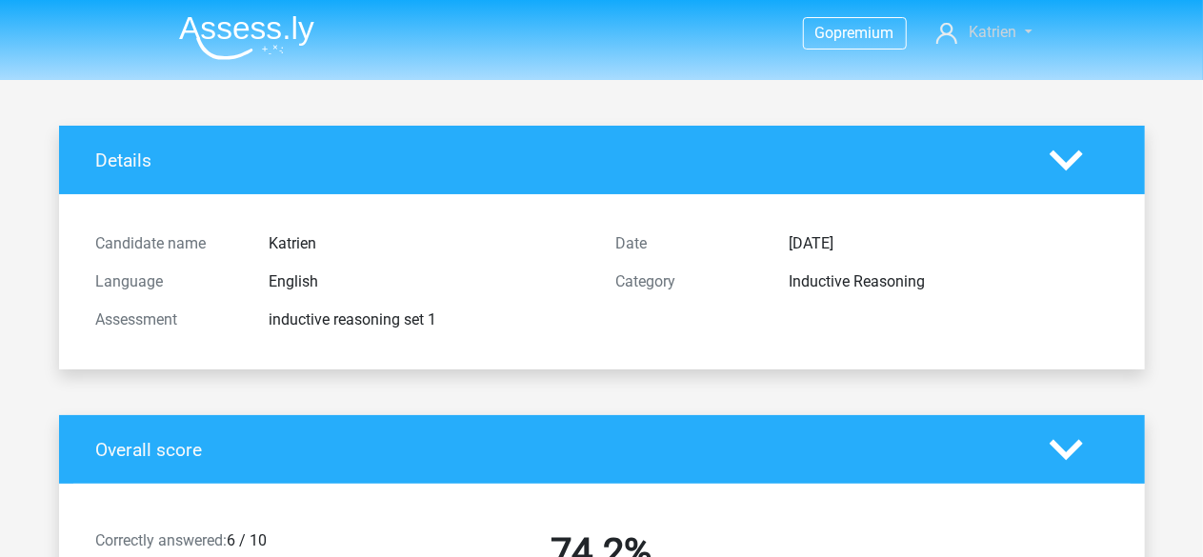
click at [1000, 35] on span "Katrien" at bounding box center [993, 32] width 48 height 18
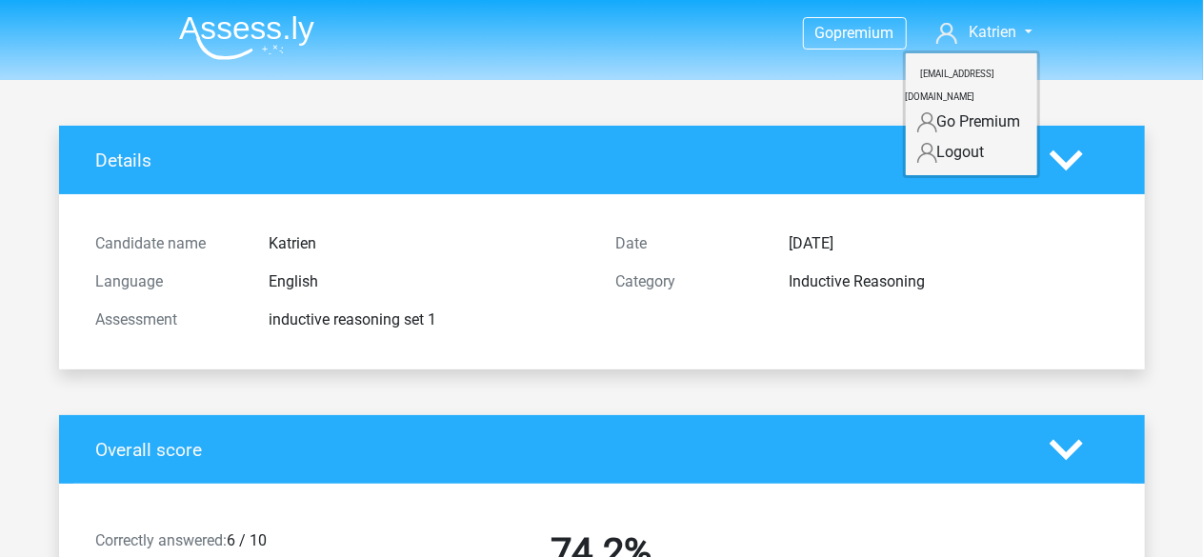
click at [682, 141] on div "Details" at bounding box center [602, 160] width 1086 height 69
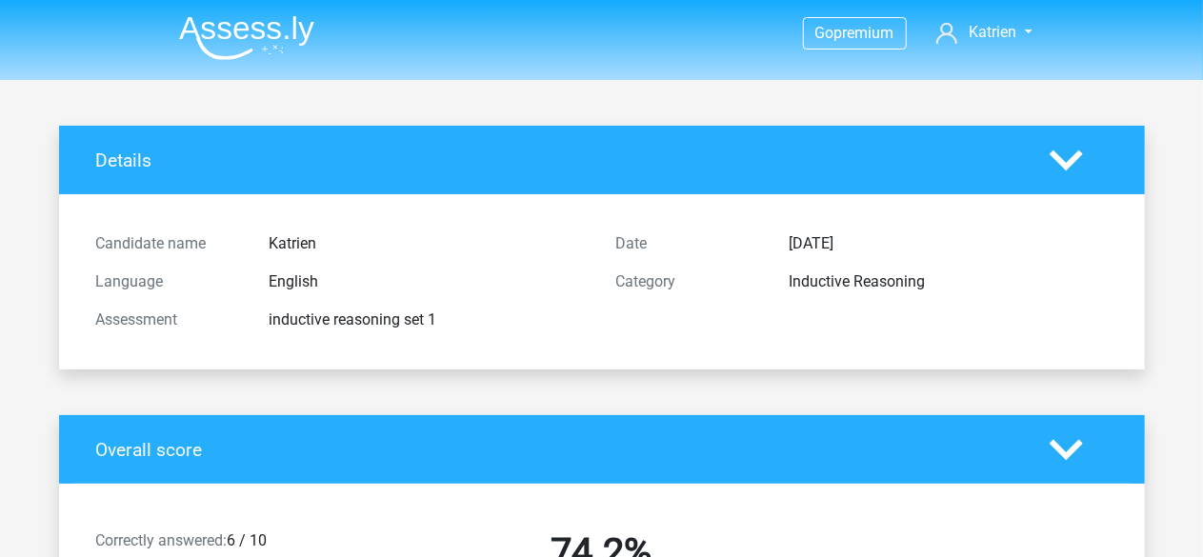
click at [789, 162] on h4 "Details" at bounding box center [558, 161] width 925 height 22
click at [262, 37] on img at bounding box center [246, 37] width 135 height 45
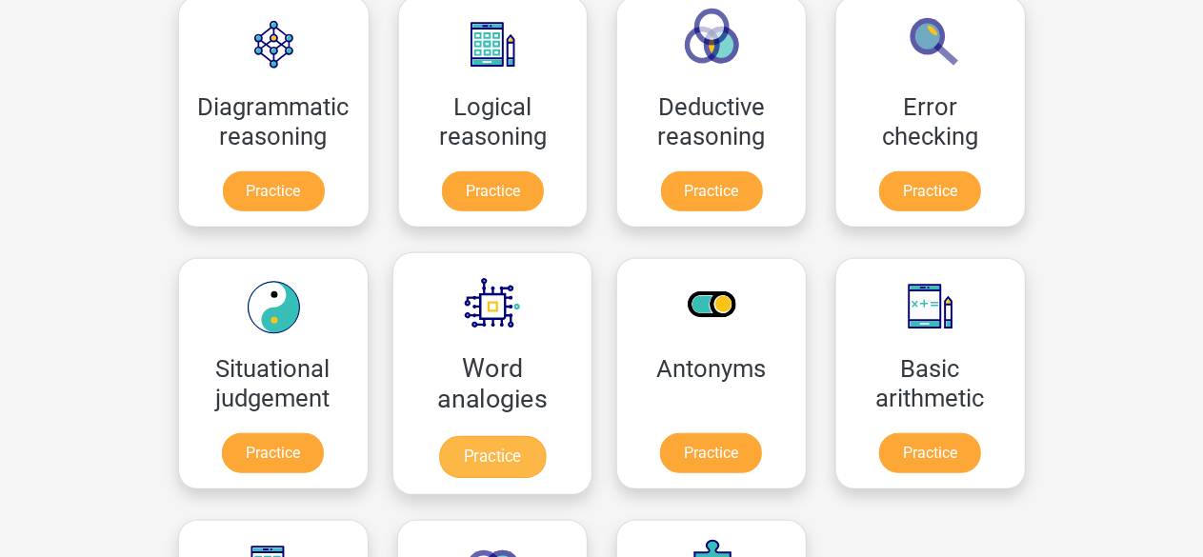
scroll to position [576, 0]
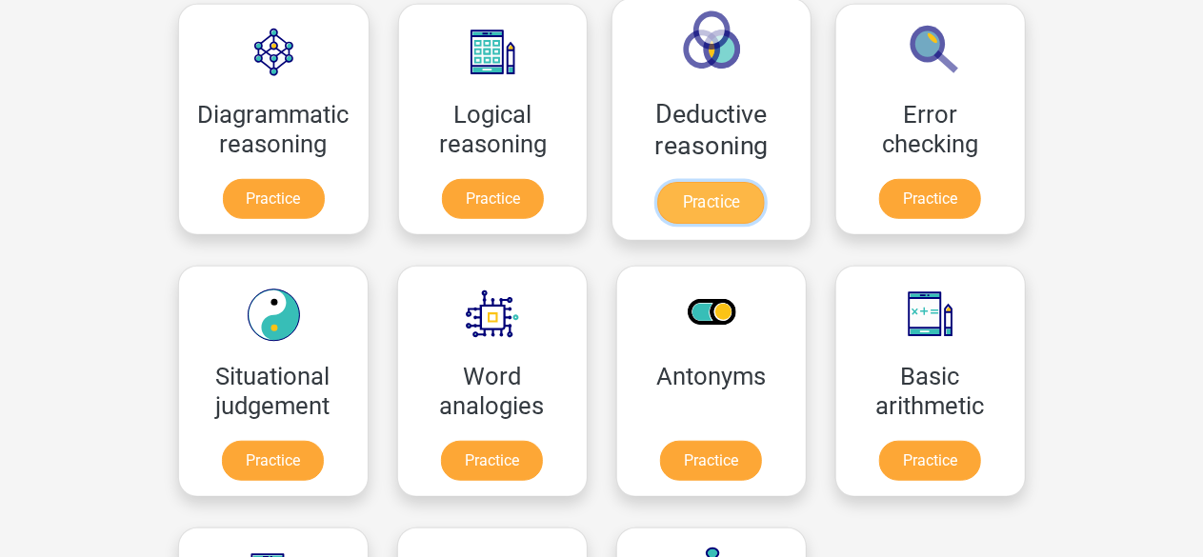
click at [698, 191] on link "Practice" at bounding box center [711, 203] width 107 height 42
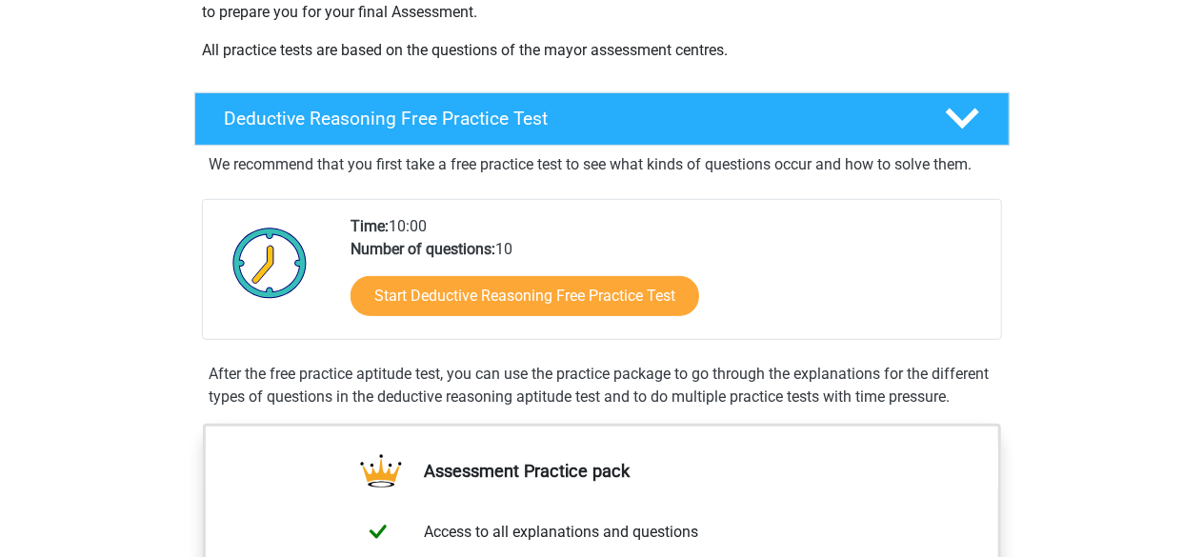
scroll to position [375, 0]
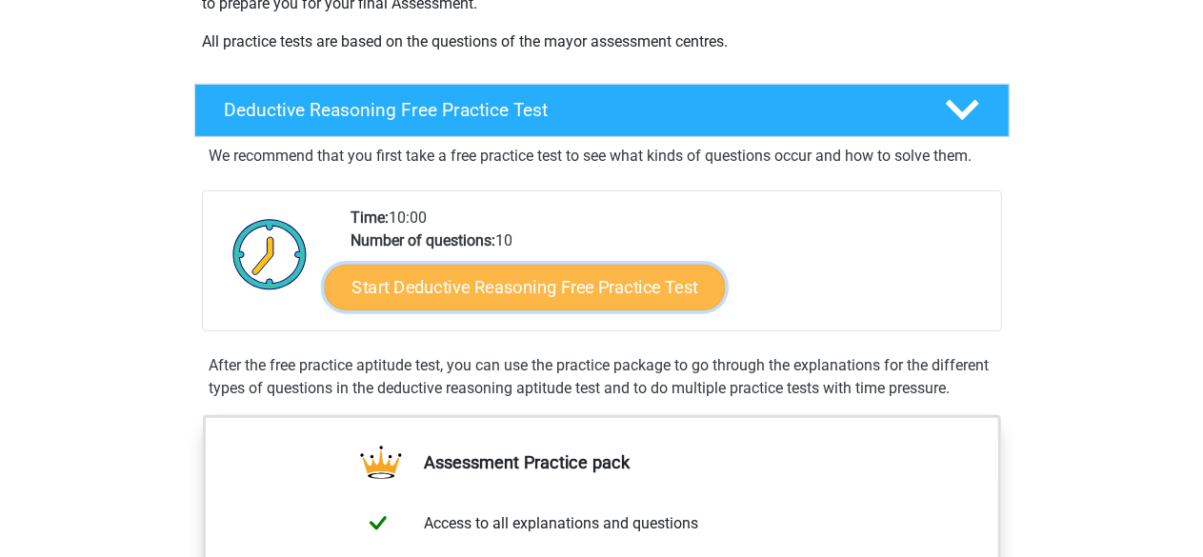
click at [581, 292] on link "Start Deductive Reasoning Free Practice Test" at bounding box center [524, 287] width 401 height 46
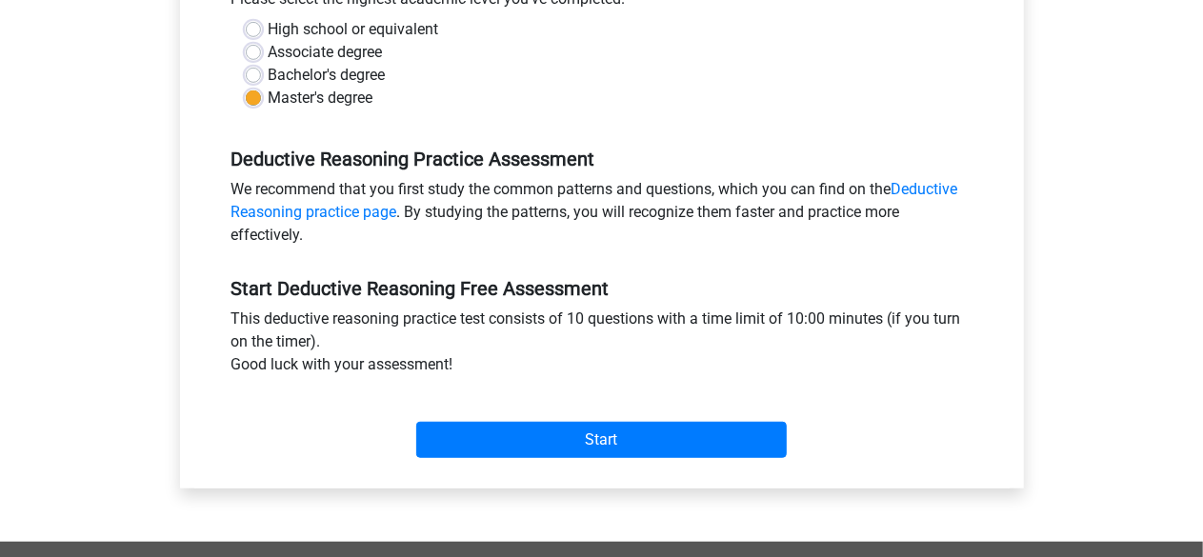
scroll to position [524, 0]
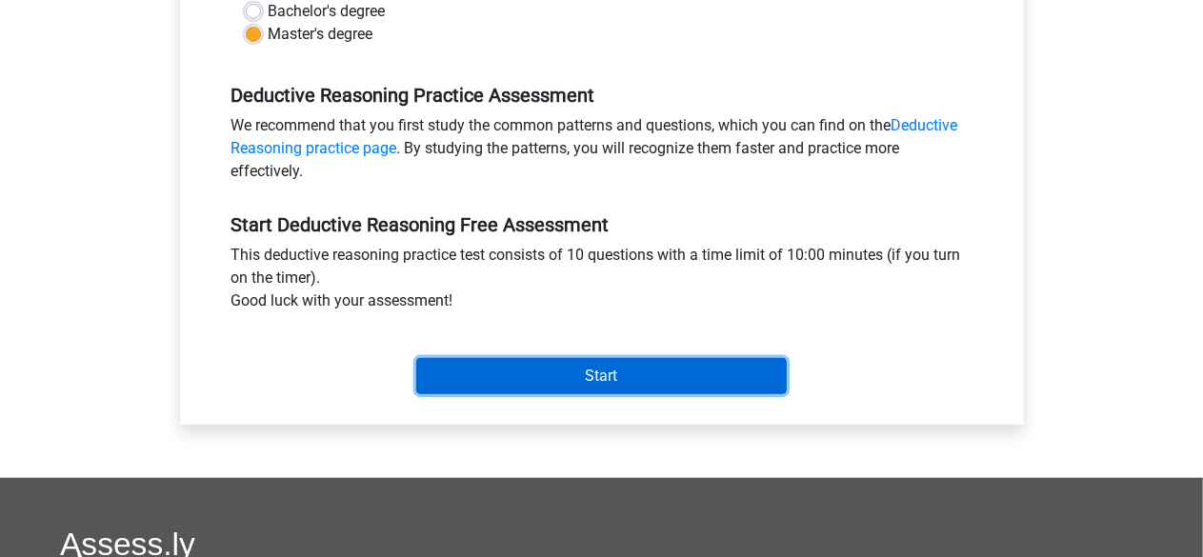
click at [591, 372] on input "Start" at bounding box center [601, 376] width 371 height 36
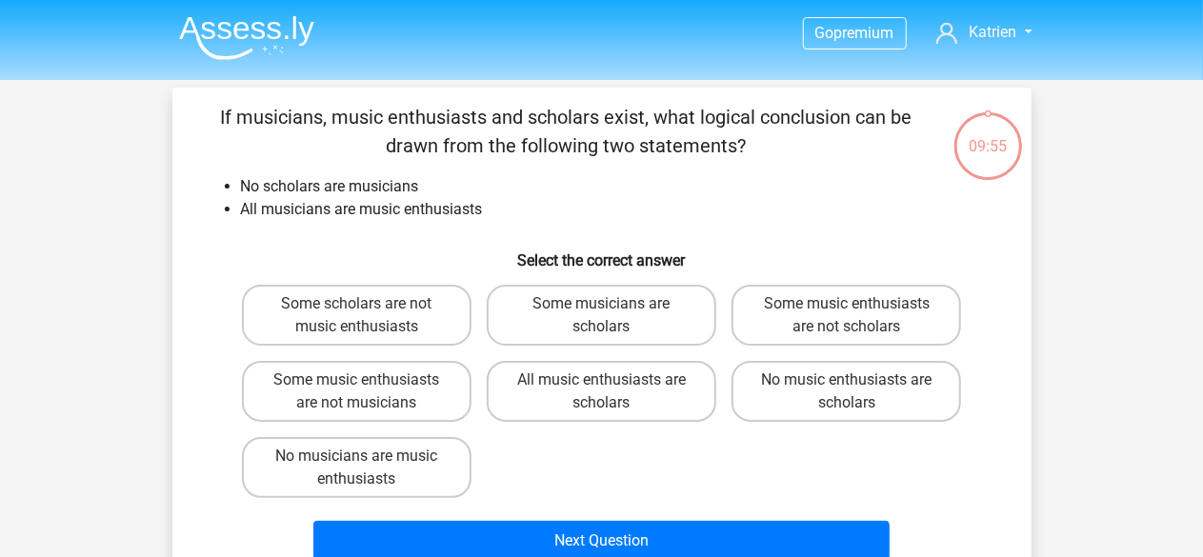
click at [234, 15] on img at bounding box center [246, 37] width 135 height 45
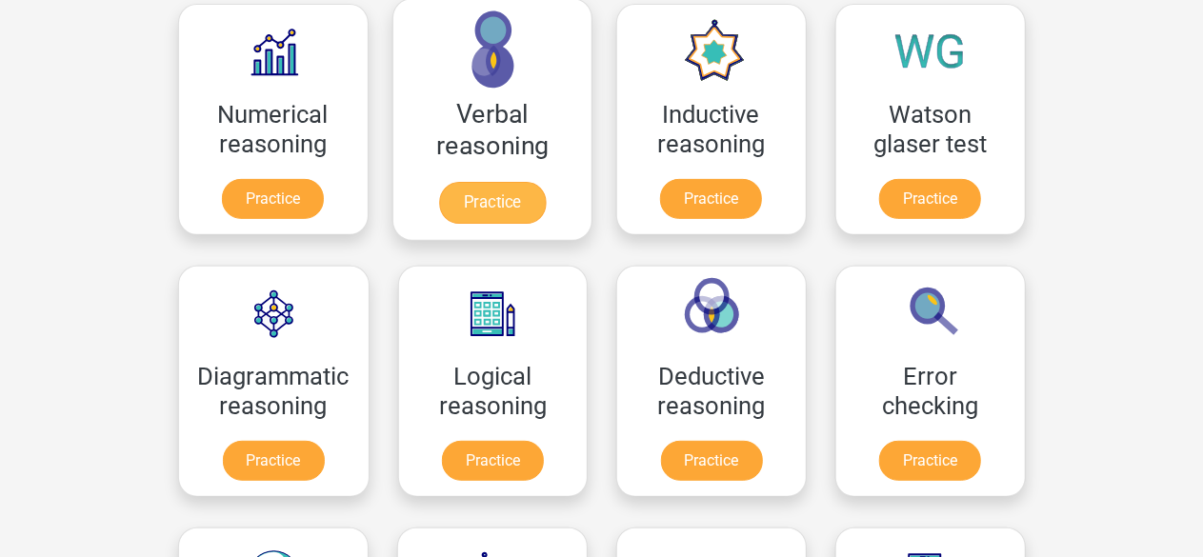
scroll to position [318, 0]
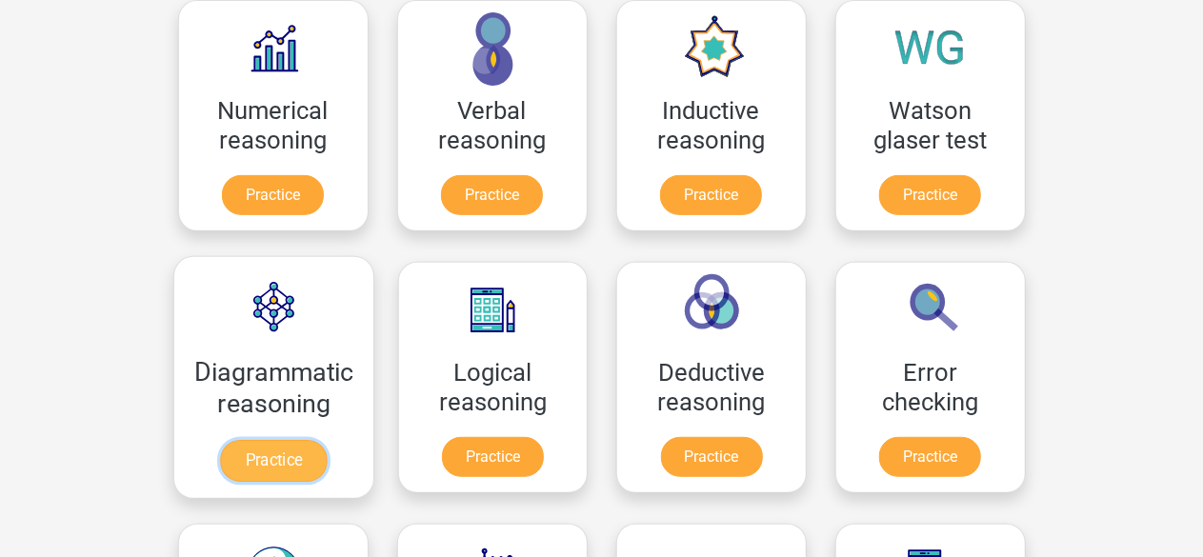
click at [267, 452] on link "Practice" at bounding box center [273, 461] width 107 height 42
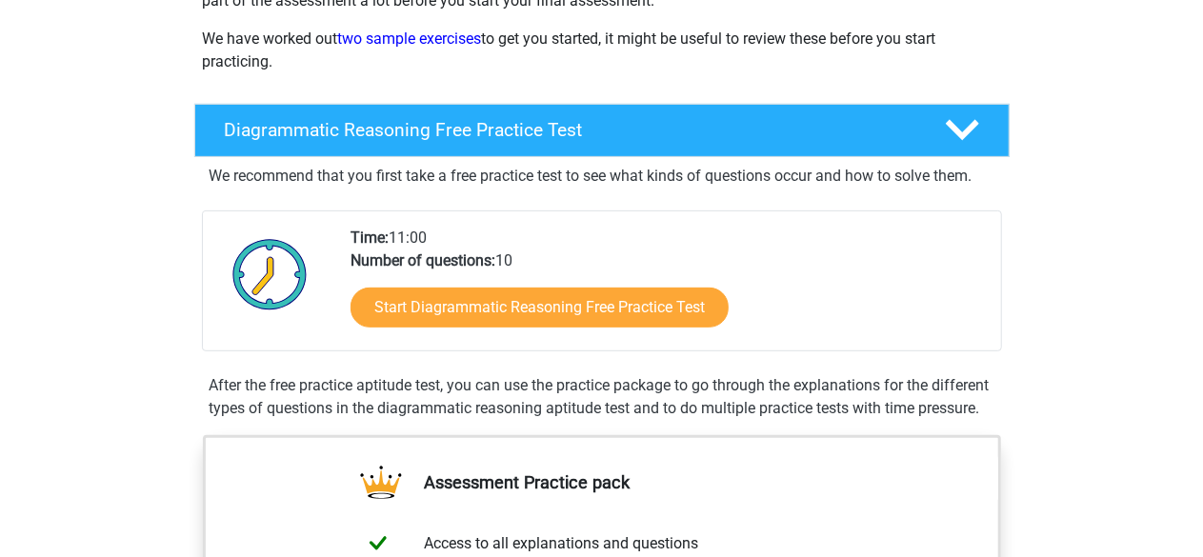
scroll to position [295, 0]
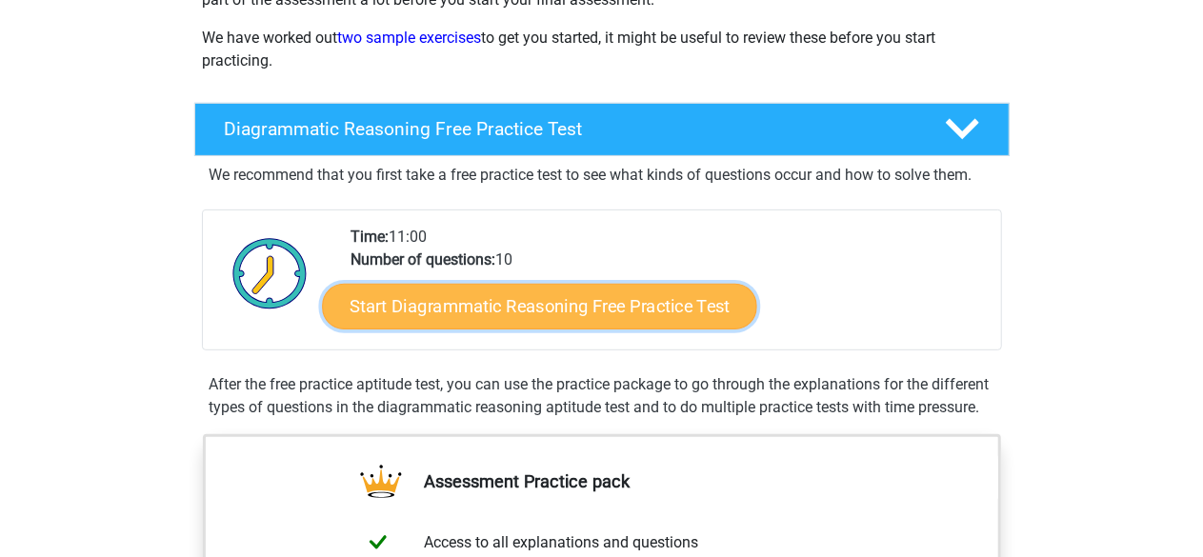
click at [543, 310] on link "Start Diagrammatic Reasoning Free Practice Test" at bounding box center [539, 306] width 435 height 46
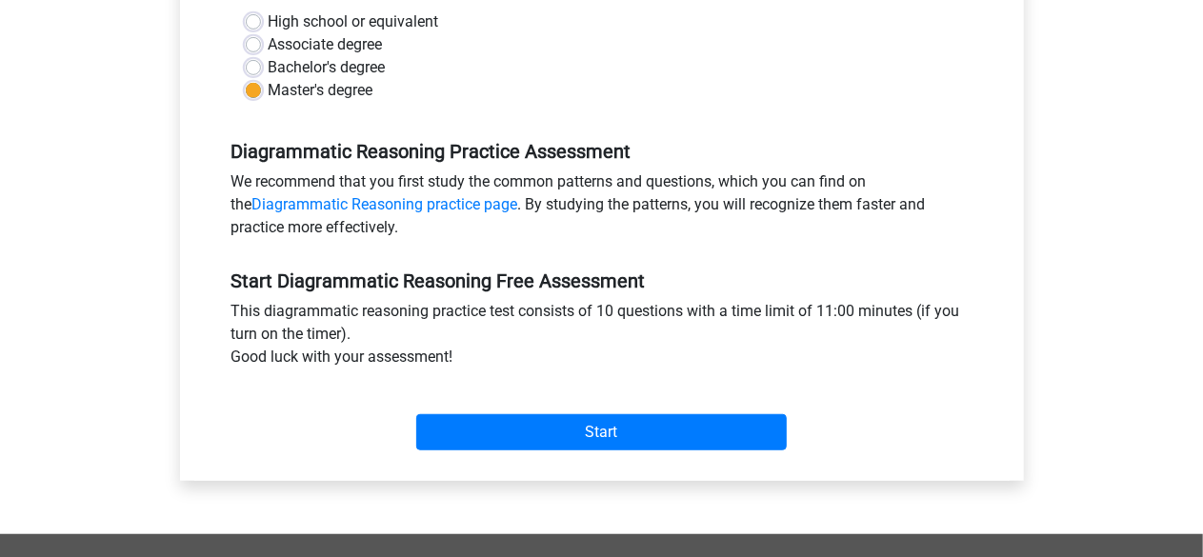
scroll to position [474, 0]
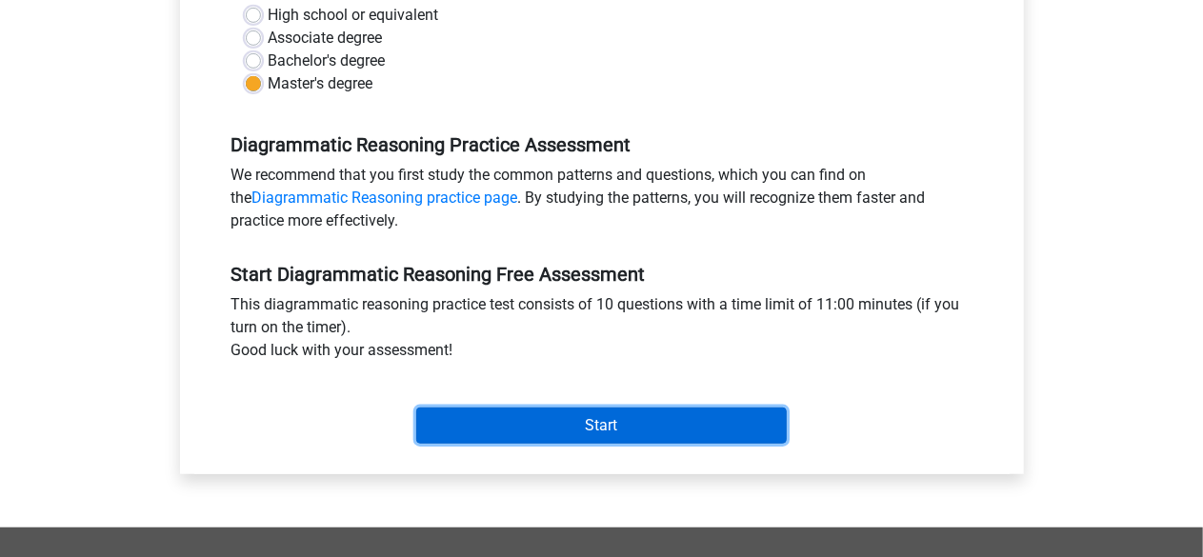
click at [537, 418] on input "Start" at bounding box center [601, 426] width 371 height 36
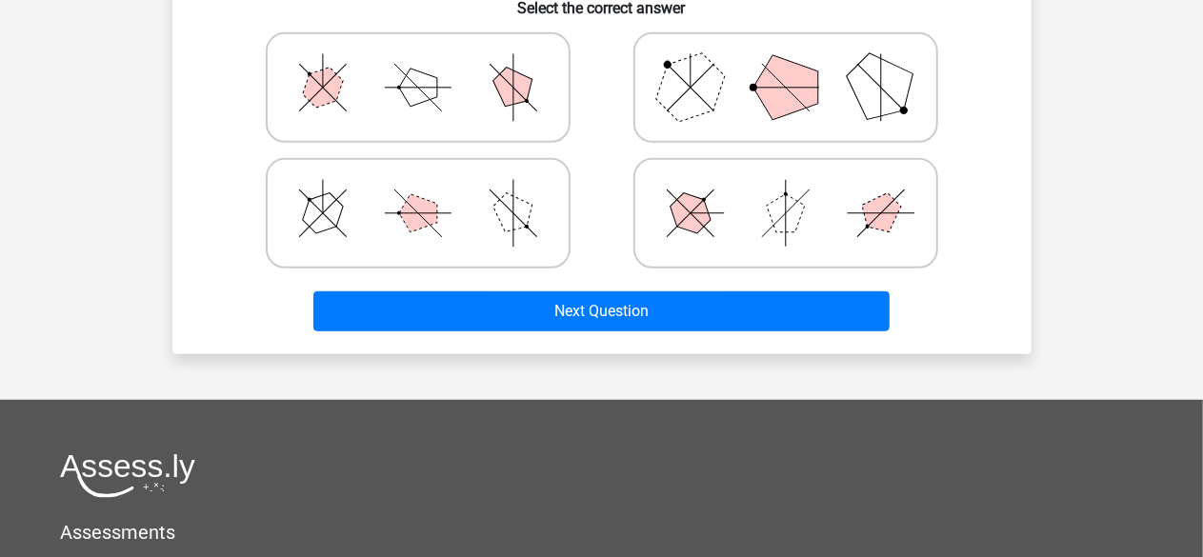
scroll to position [511, 0]
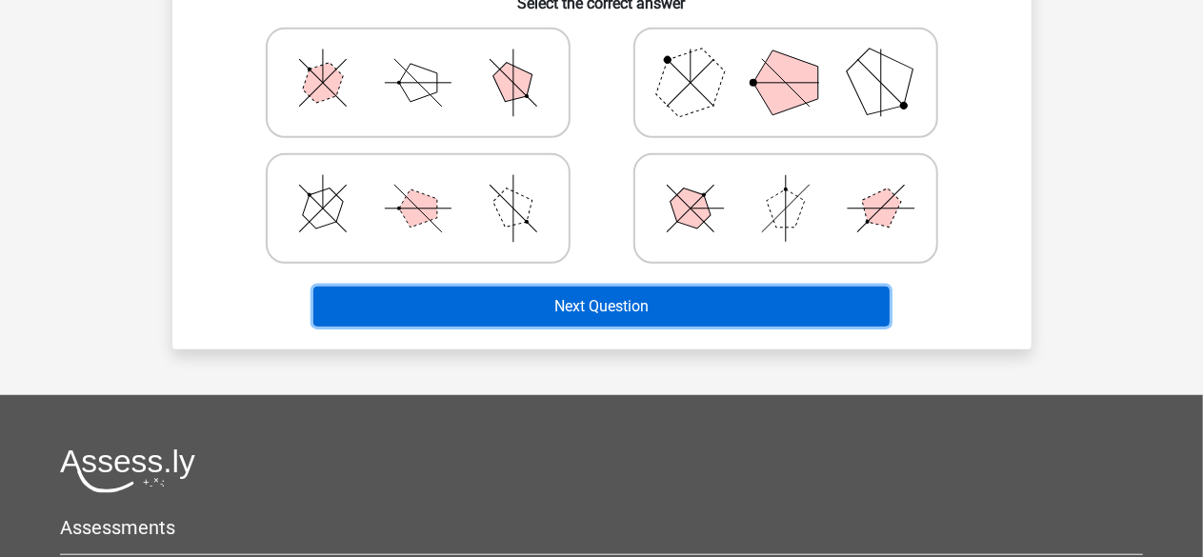
click at [797, 304] on button "Next Question" at bounding box center [601, 307] width 576 height 40
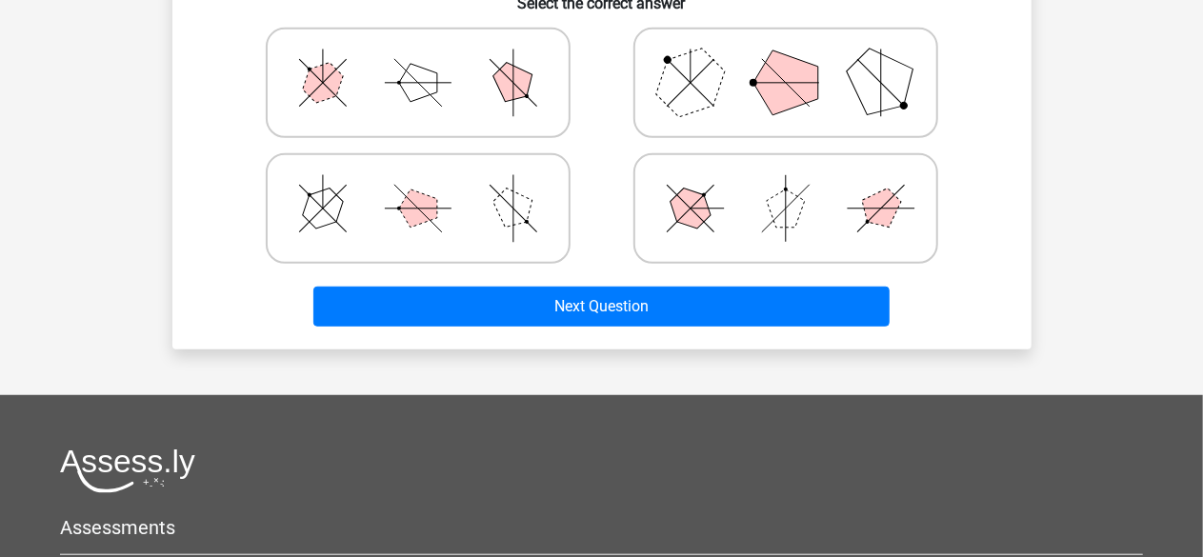
click at [722, 79] on polygon at bounding box center [689, 82] width 91 height 91
click at [786, 59] on input "radio" at bounding box center [792, 53] width 12 height 12
radio input "true"
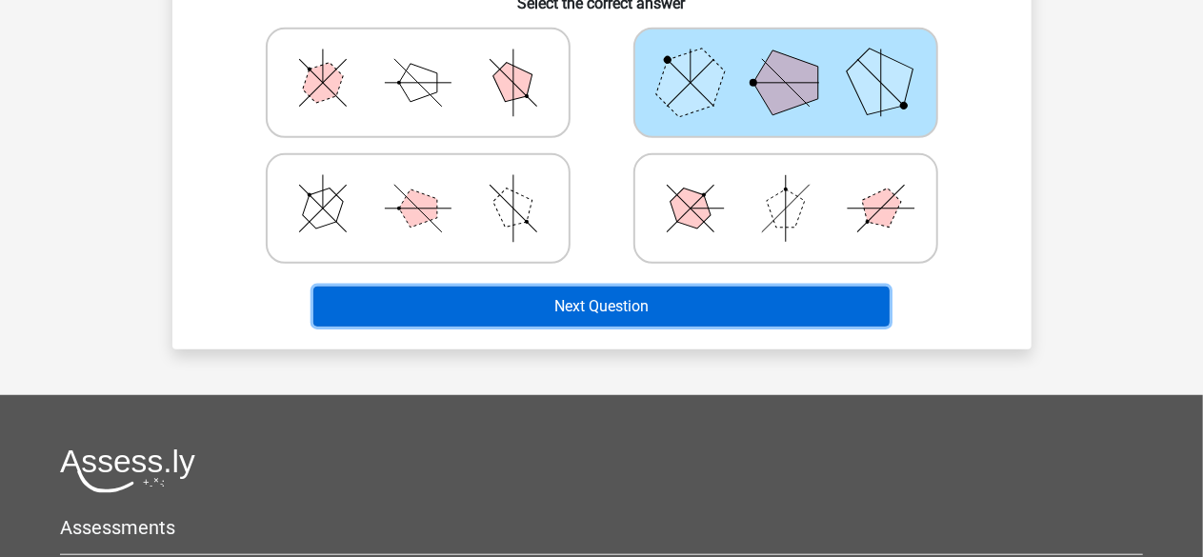
click at [676, 298] on button "Next Question" at bounding box center [601, 307] width 576 height 40
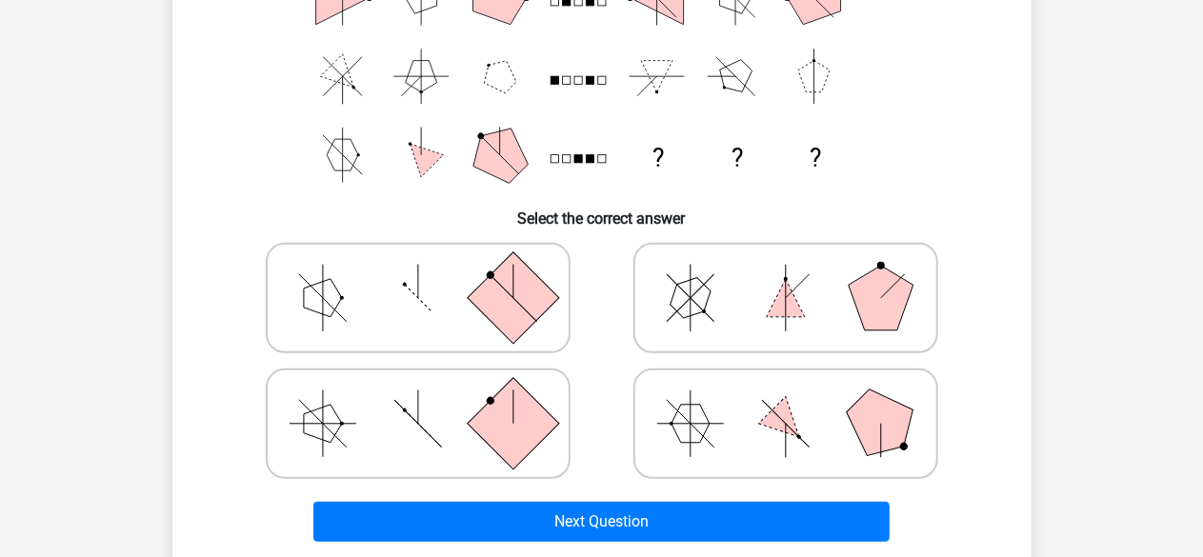
scroll to position [297, 0]
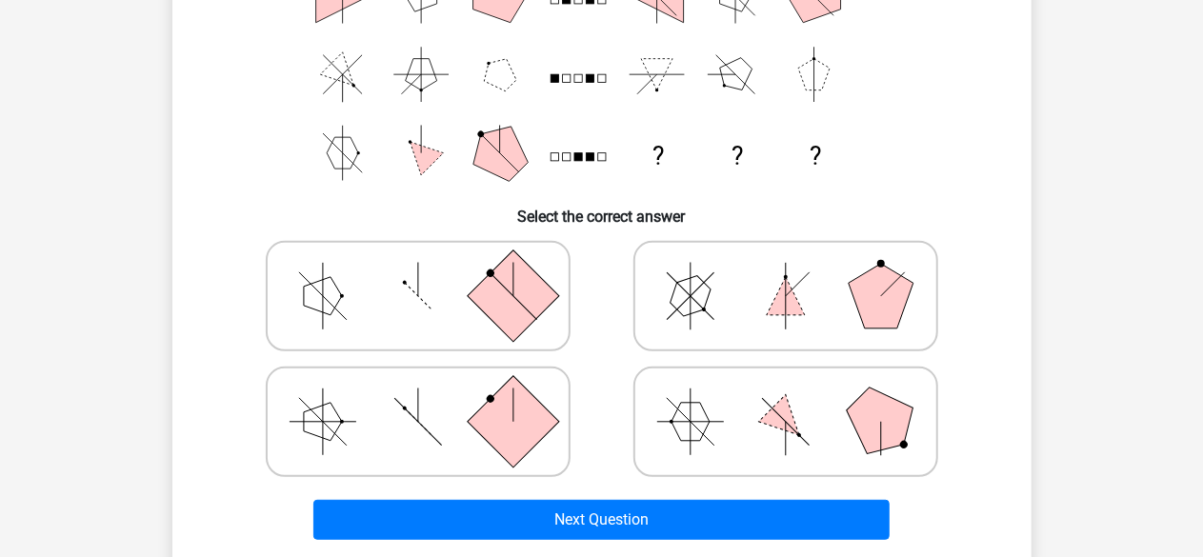
click at [692, 323] on icon at bounding box center [786, 296] width 286 height 95
click at [786, 272] on input "radio" at bounding box center [792, 266] width 12 height 12
radio input "true"
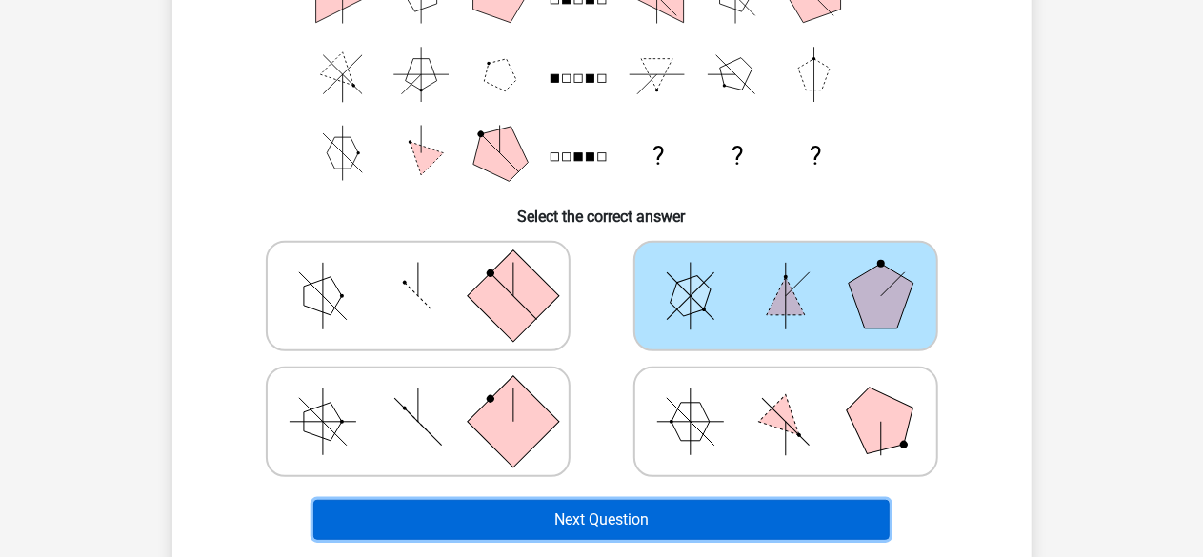
click at [626, 516] on button "Next Question" at bounding box center [601, 520] width 576 height 40
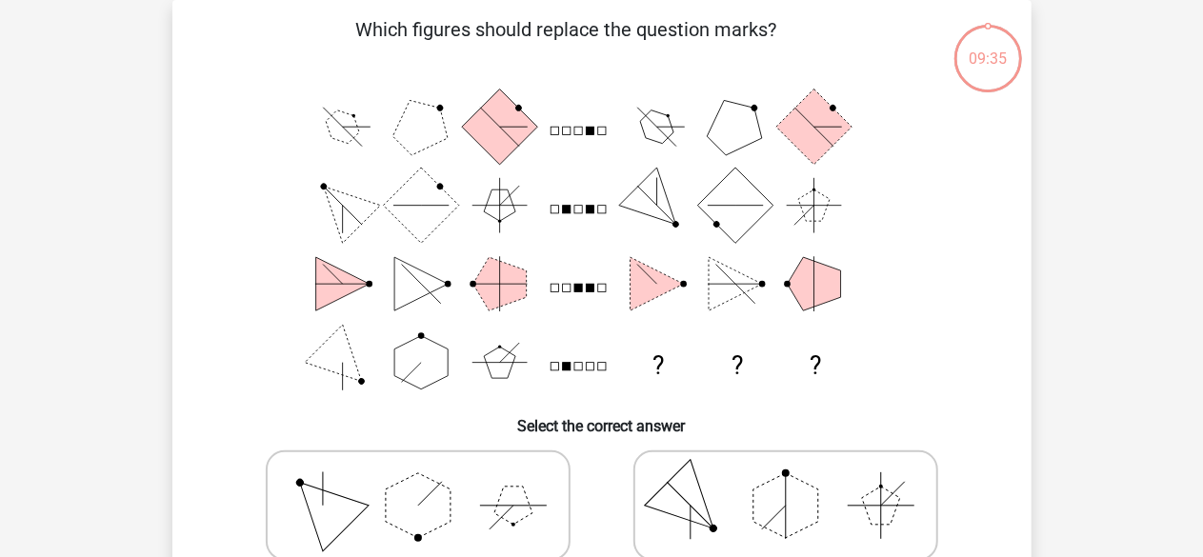
click at [663, 496] on polygon at bounding box center [689, 505] width 91 height 91
click at [786, 482] on input "radio" at bounding box center [792, 476] width 12 height 12
radio input "true"
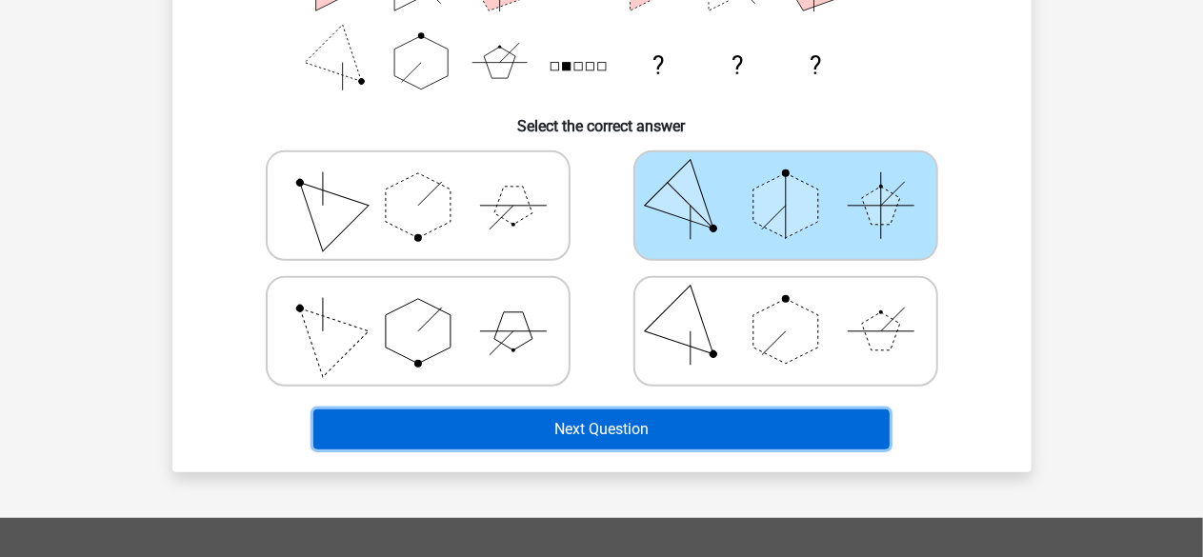
click at [606, 416] on button "Next Question" at bounding box center [601, 430] width 576 height 40
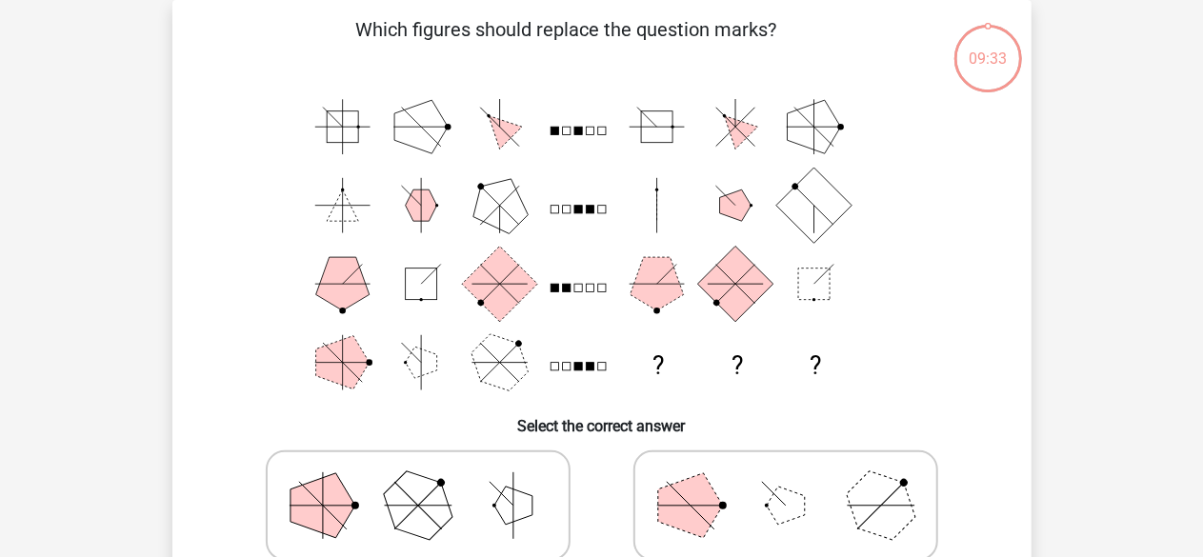
click at [722, 489] on icon at bounding box center [786, 505] width 286 height 95
click at [786, 482] on input "radio" at bounding box center [792, 476] width 12 height 12
radio input "true"
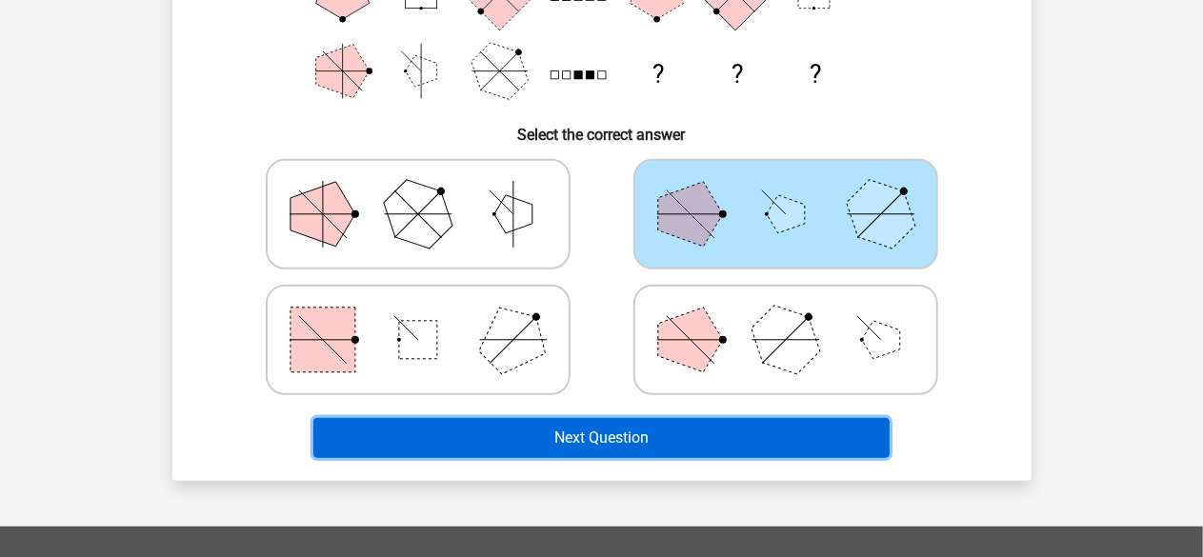
click at [665, 437] on button "Next Question" at bounding box center [601, 438] width 576 height 40
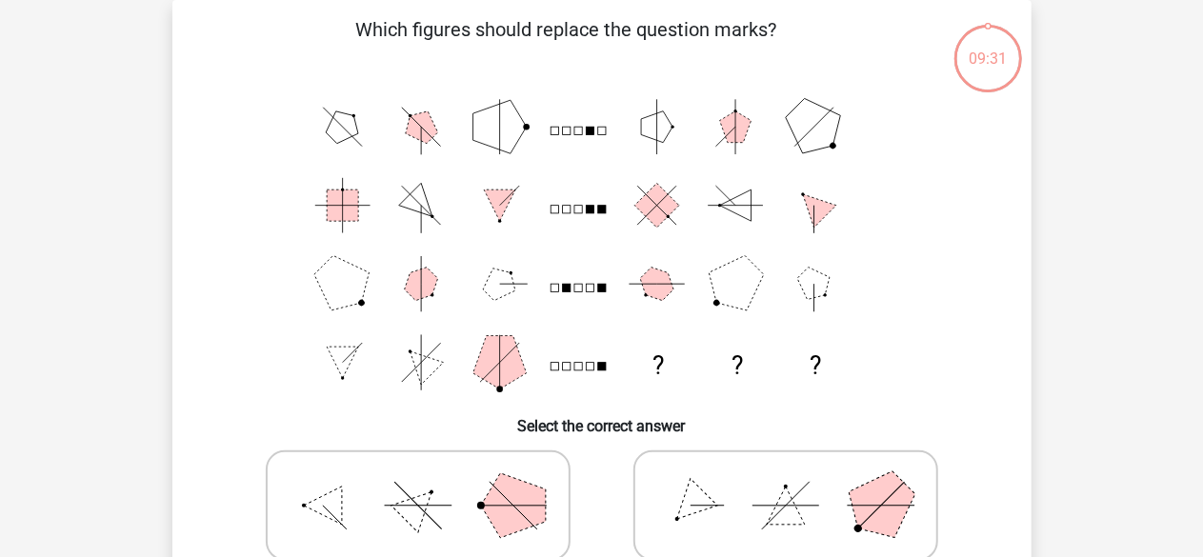
click at [744, 489] on icon at bounding box center [786, 505] width 286 height 95
click at [786, 482] on input "radio" at bounding box center [792, 476] width 12 height 12
radio input "true"
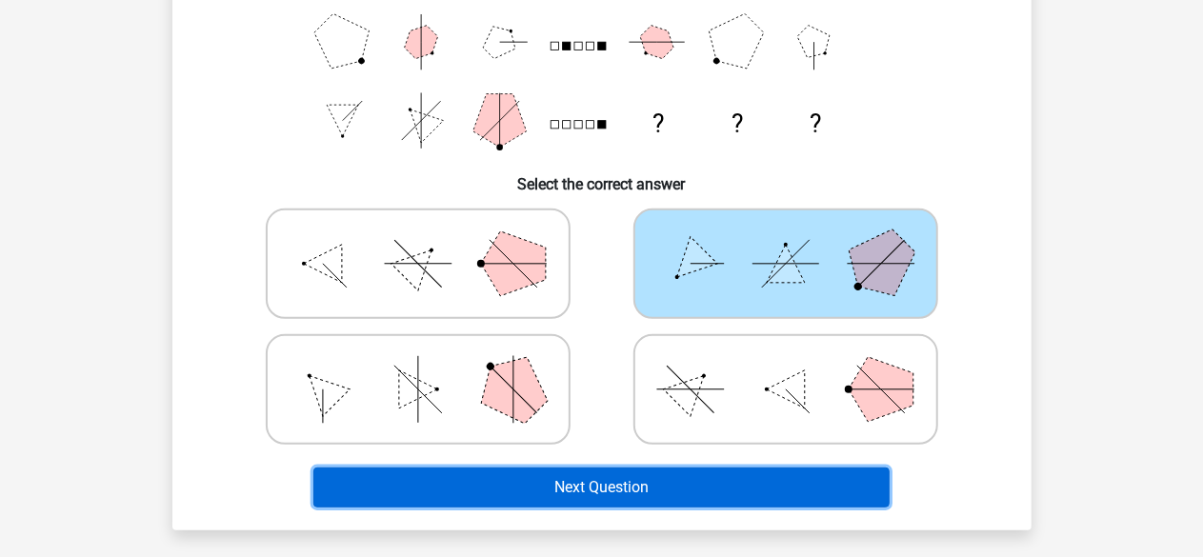
click at [744, 489] on button "Next Question" at bounding box center [601, 488] width 576 height 40
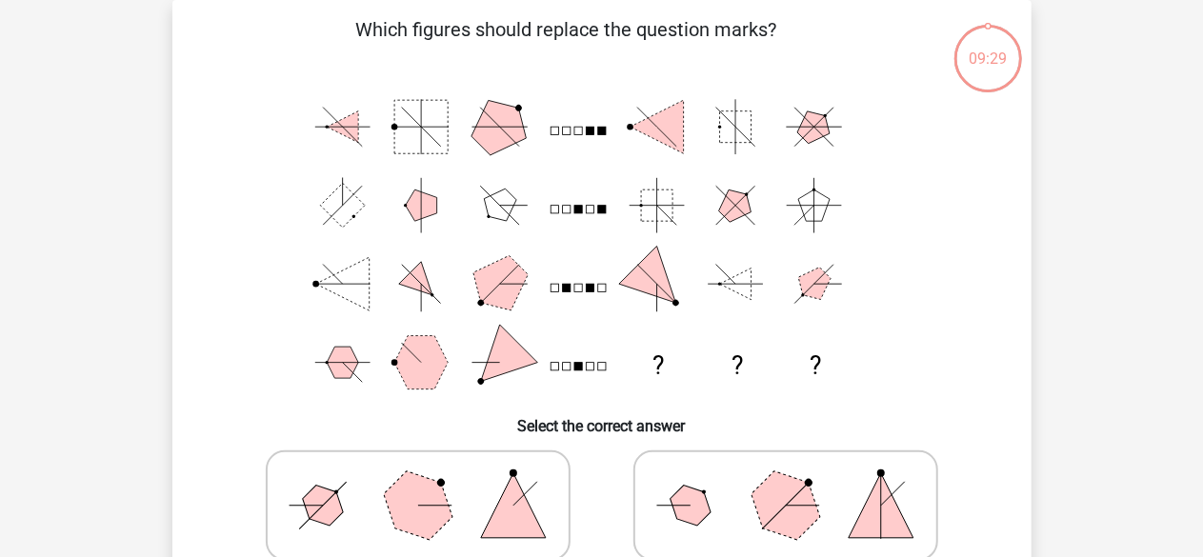
click at [718, 492] on icon at bounding box center [786, 505] width 286 height 95
click at [786, 482] on input "radio" at bounding box center [792, 476] width 12 height 12
radio input "true"
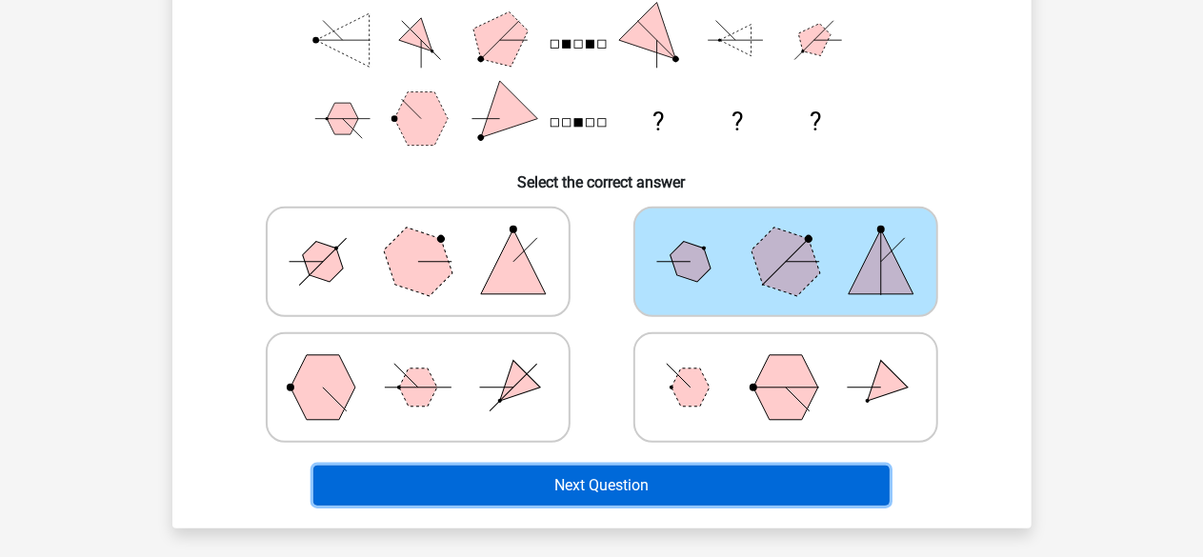
click at [711, 473] on button "Next Question" at bounding box center [601, 486] width 576 height 40
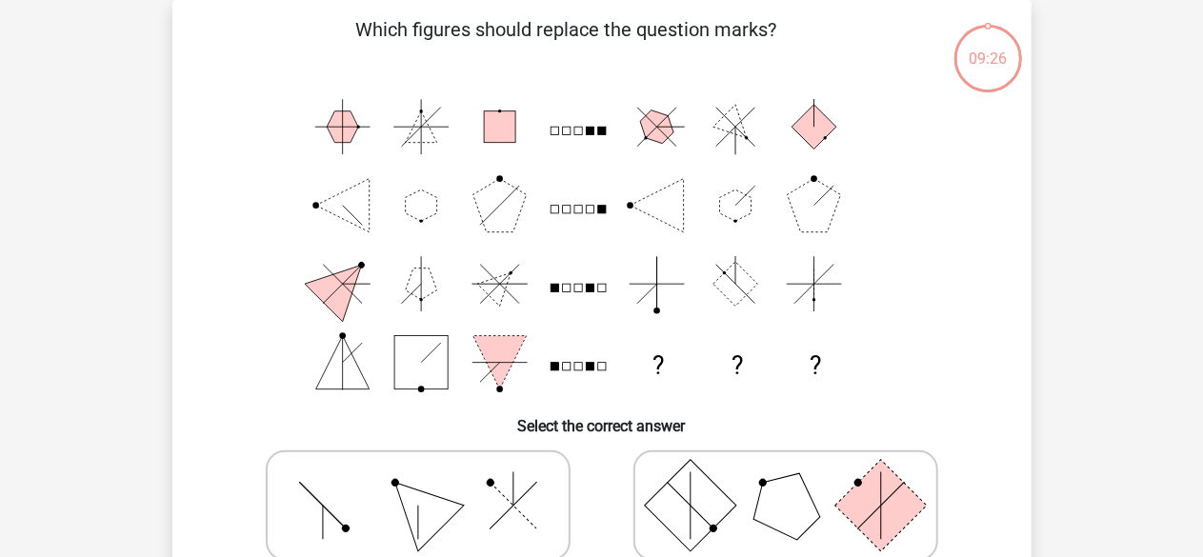
click at [720, 484] on icon at bounding box center [786, 505] width 286 height 95
click at [786, 482] on input "radio" at bounding box center [792, 476] width 12 height 12
radio input "true"
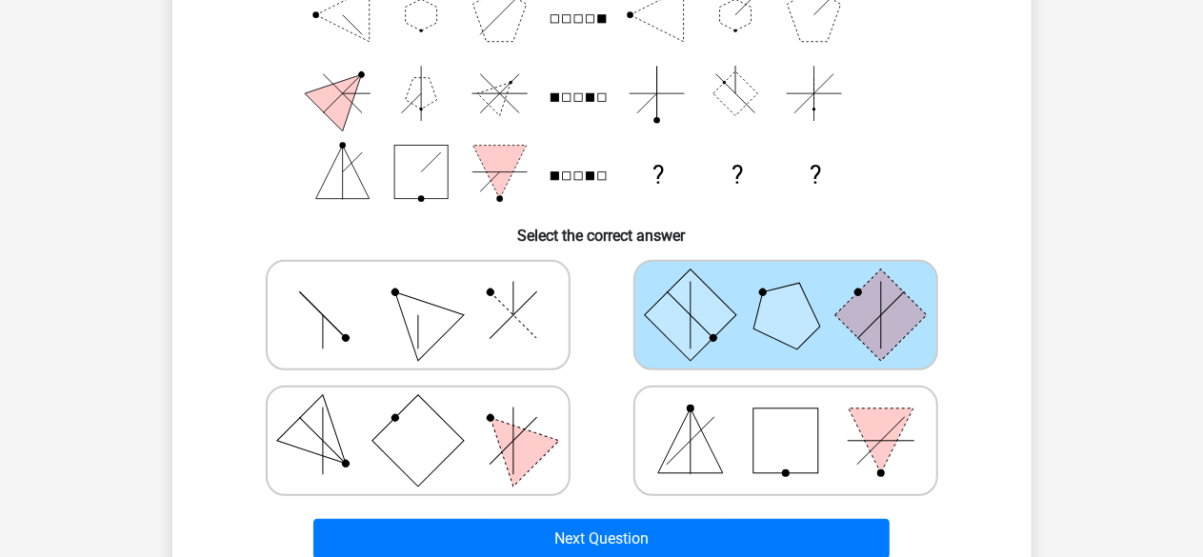
scroll to position [280, 0]
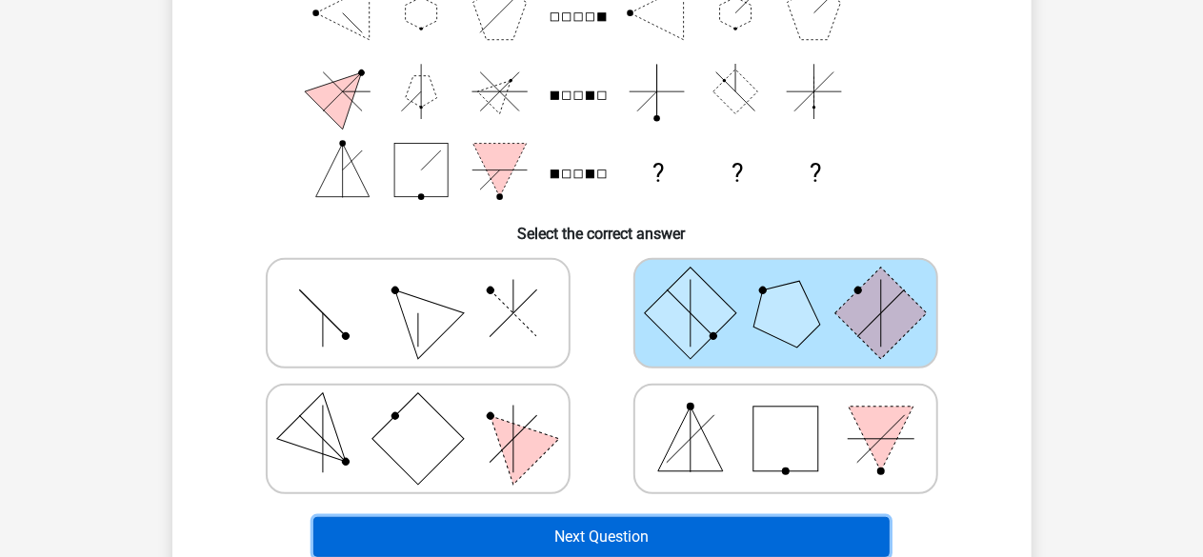
click at [667, 539] on button "Next Question" at bounding box center [601, 537] width 576 height 40
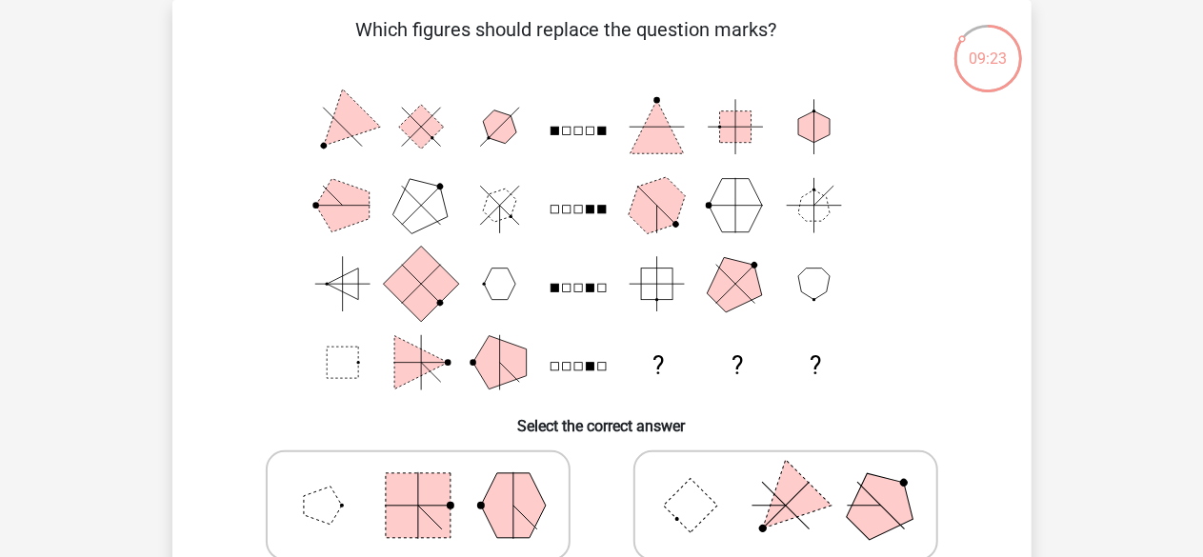
click at [712, 499] on icon at bounding box center [786, 505] width 286 height 95
click at [786, 482] on input "radio" at bounding box center [792, 476] width 12 height 12
radio input "true"
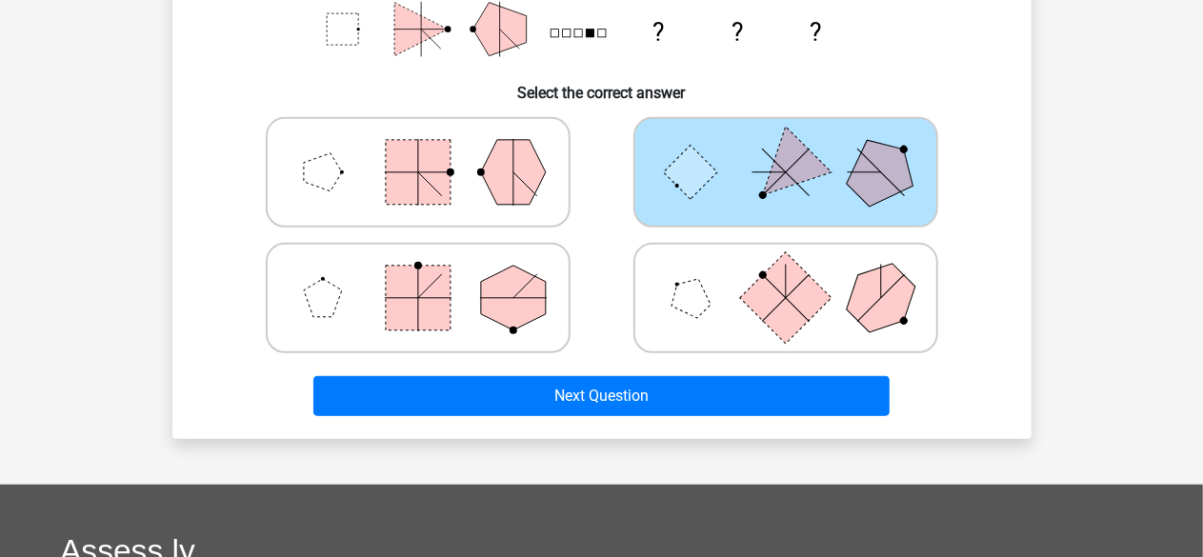
scroll to position [423, 0]
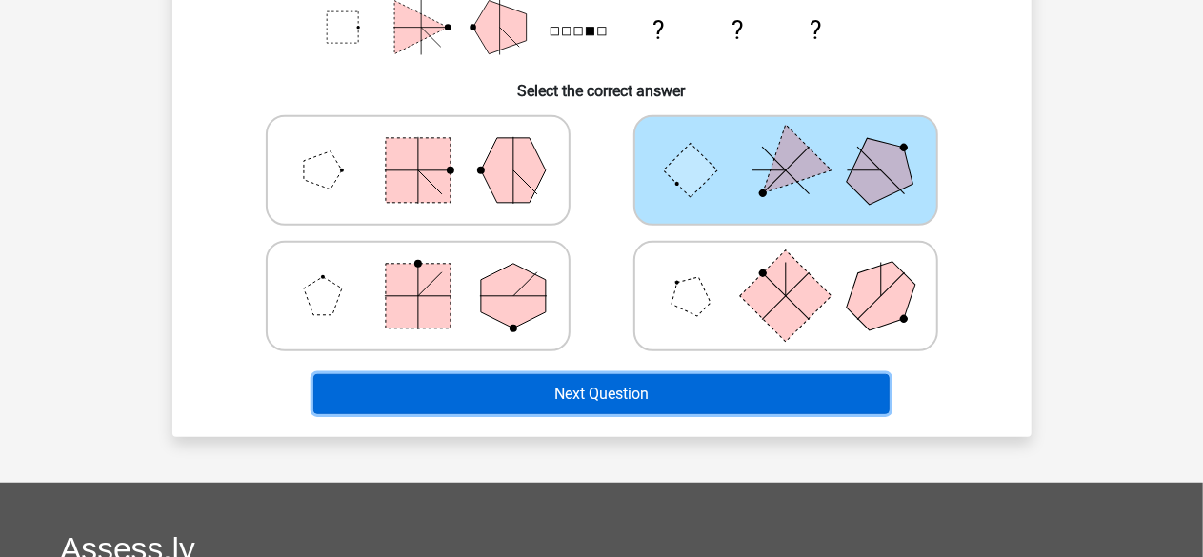
click at [646, 376] on button "Next Question" at bounding box center [601, 394] width 576 height 40
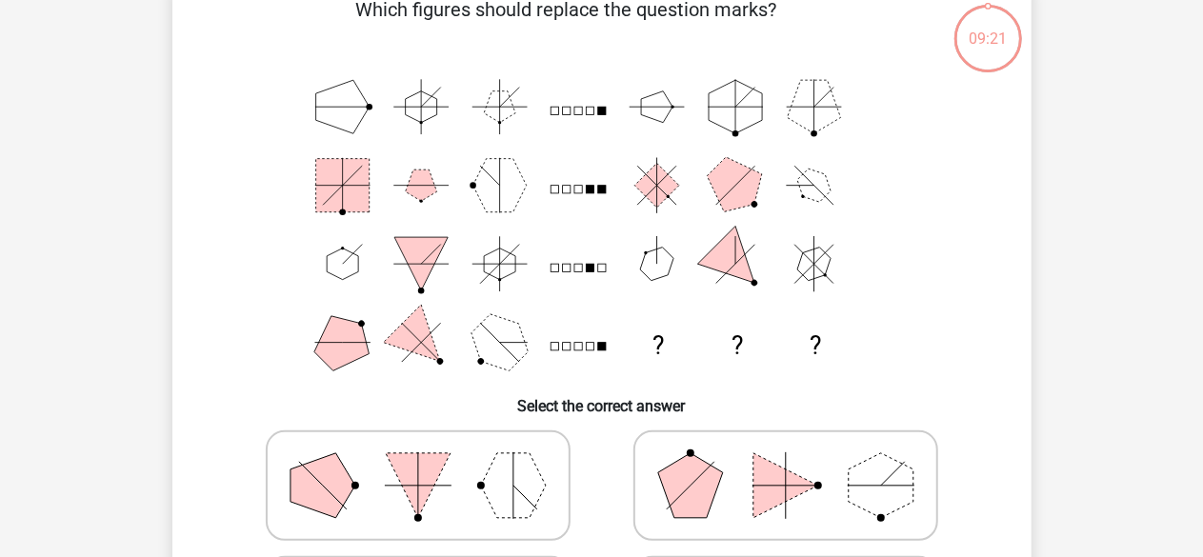
scroll to position [88, 0]
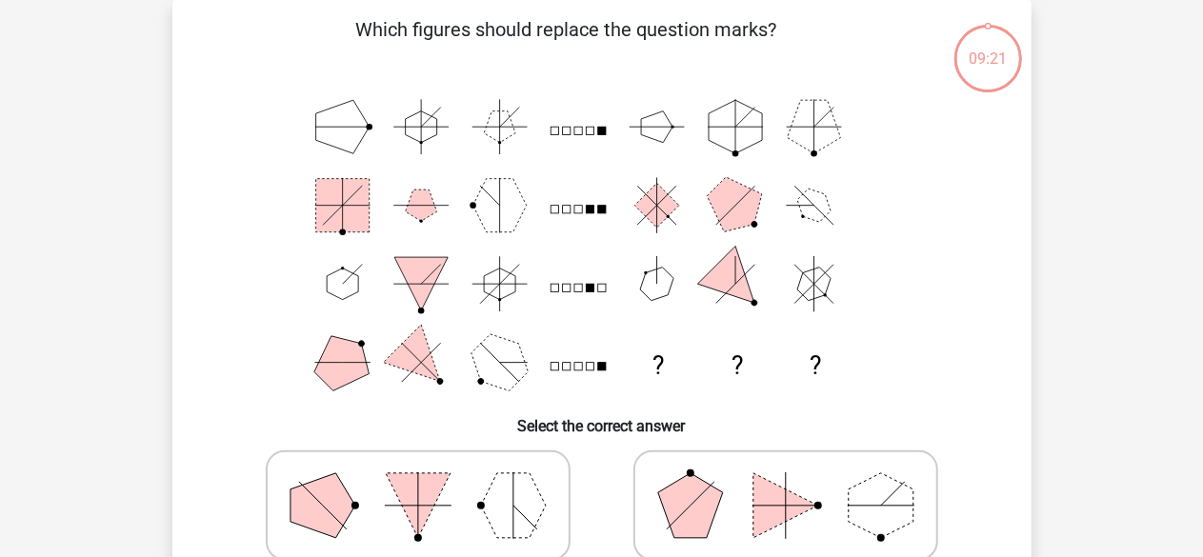
click at [728, 435] on h6 "Select the correct answer" at bounding box center [602, 418] width 798 height 33
click at [705, 486] on polygon at bounding box center [690, 505] width 65 height 65
click at [786, 482] on input "radio" at bounding box center [792, 476] width 12 height 12
radio input "true"
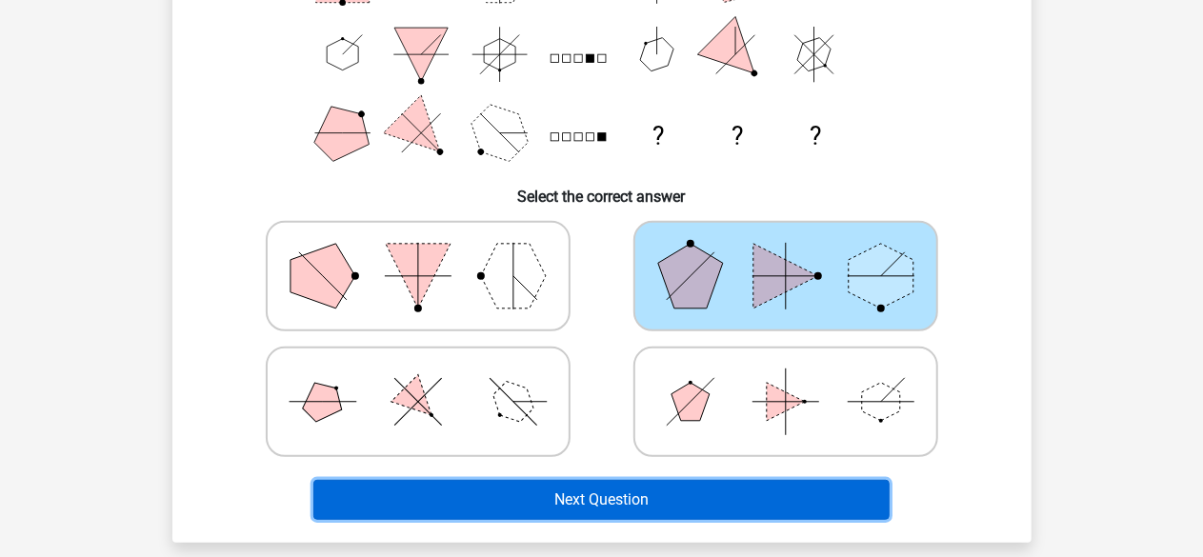
click at [705, 486] on button "Next Question" at bounding box center [601, 500] width 576 height 40
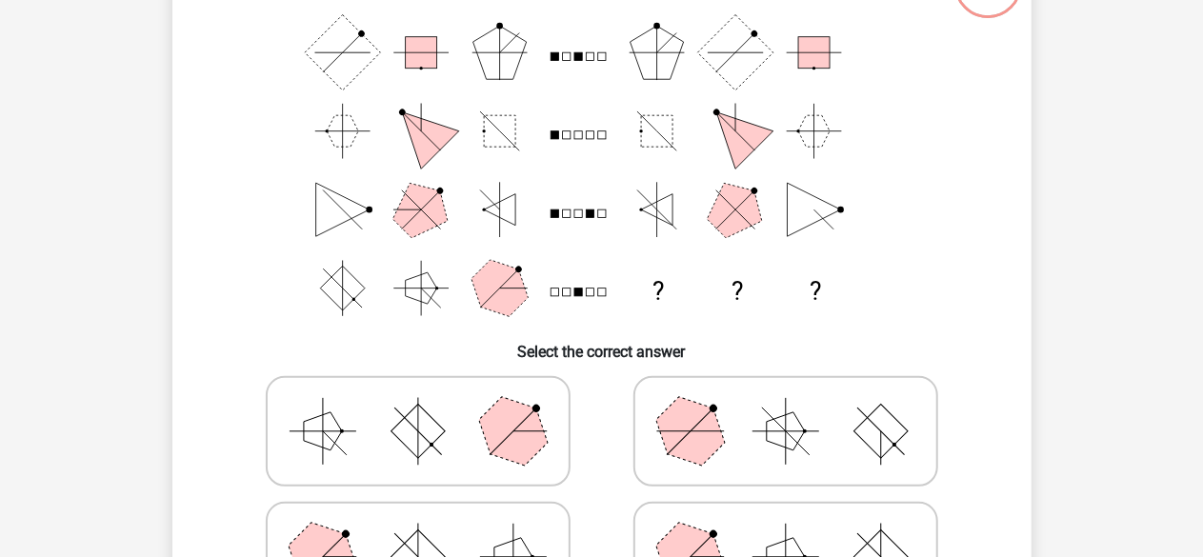
scroll to position [257, 0]
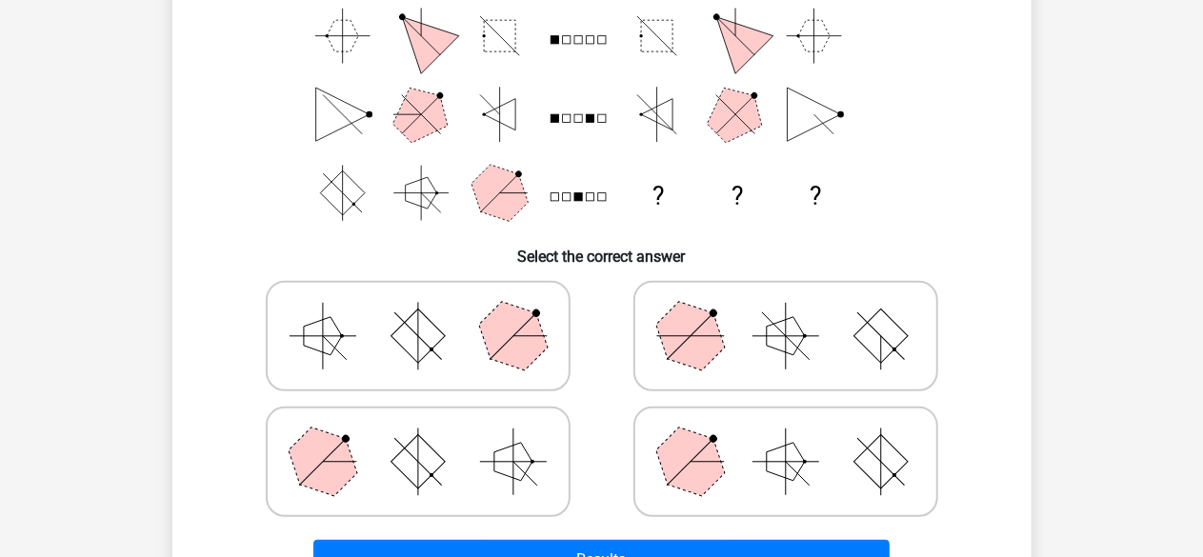
click at [705, 486] on polygon at bounding box center [689, 461] width 91 height 91
click at [786, 438] on input "radio" at bounding box center [792, 432] width 12 height 12
radio input "true"
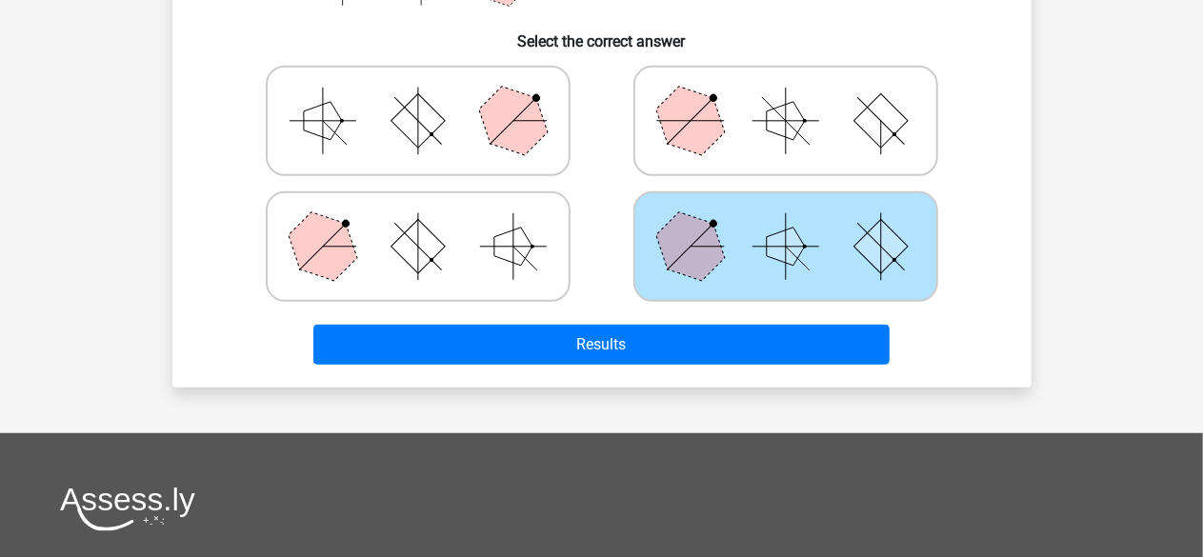
scroll to position [474, 0]
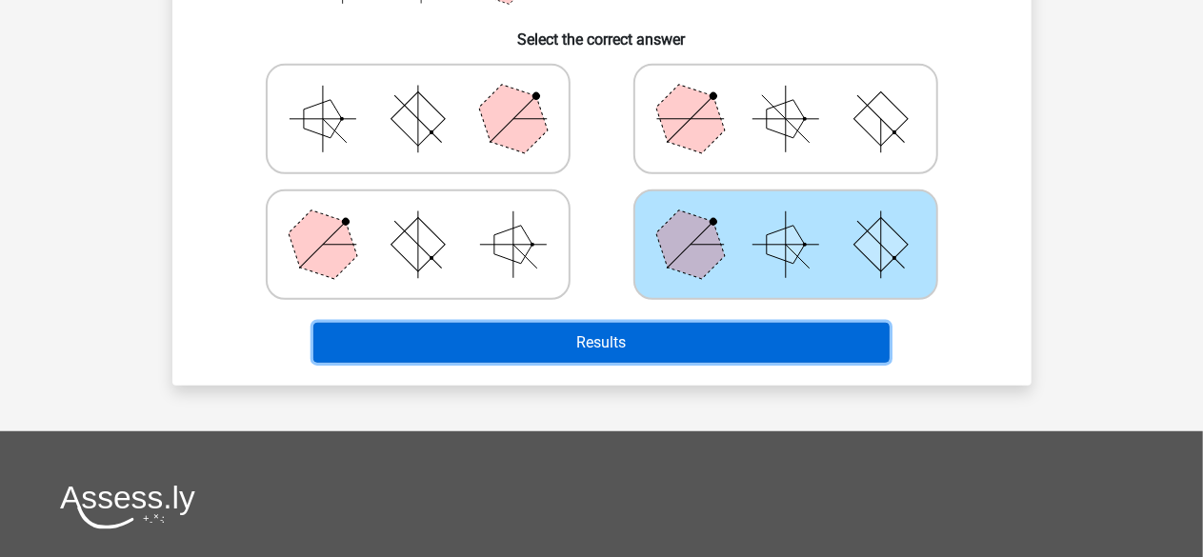
click at [557, 344] on button "Results" at bounding box center [601, 343] width 576 height 40
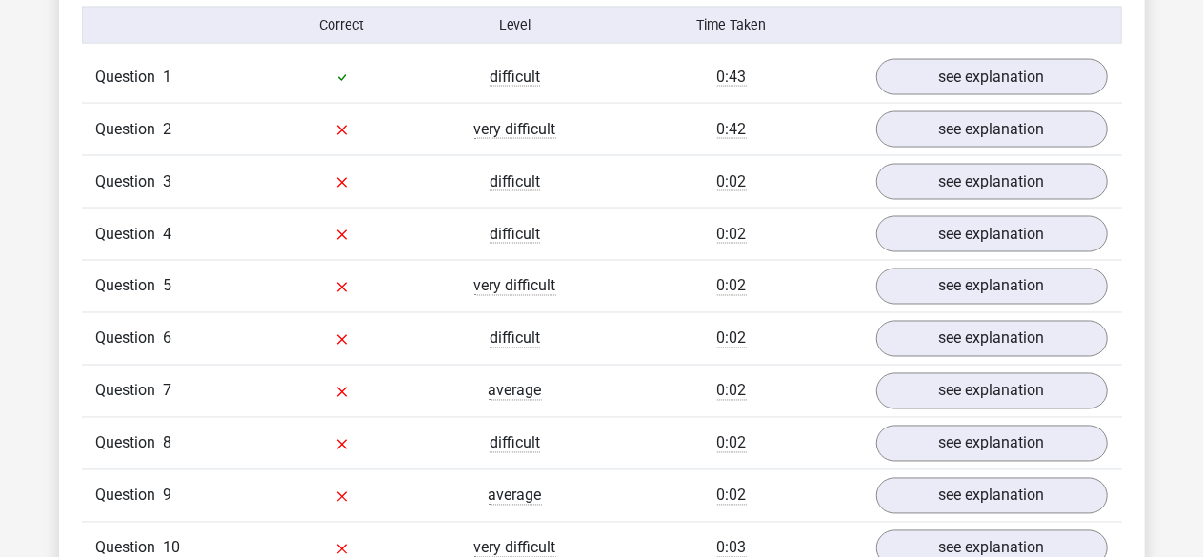
scroll to position [1537, 0]
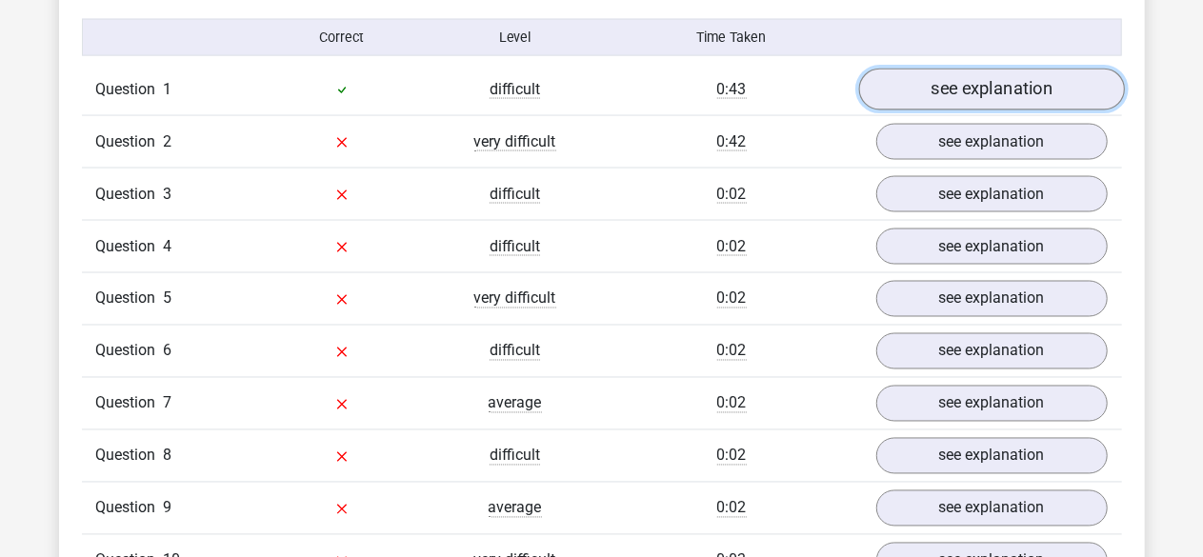
click at [939, 96] on link "see explanation" at bounding box center [991, 91] width 266 height 42
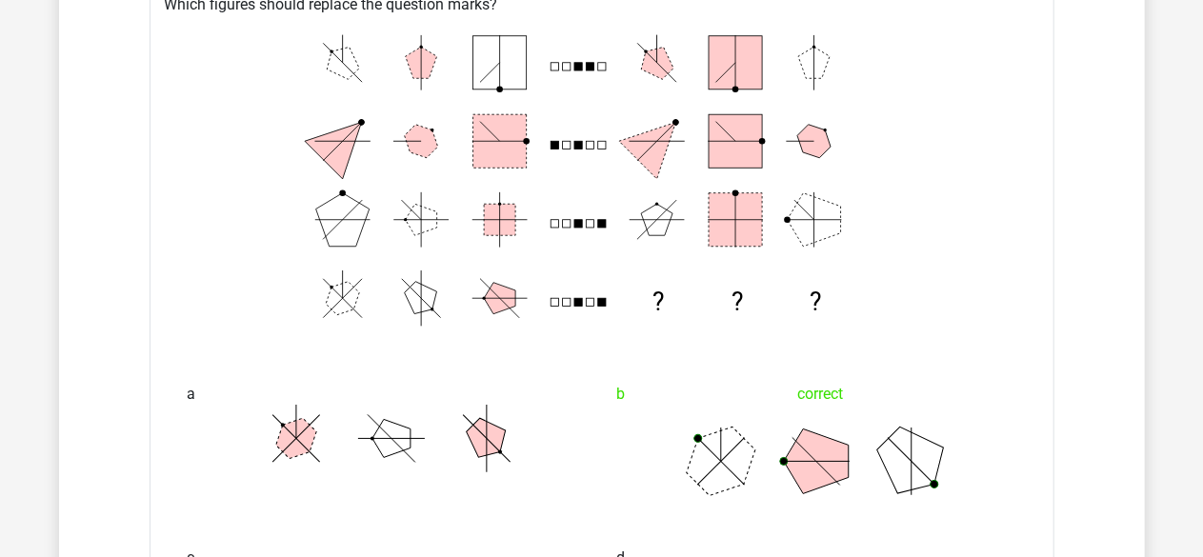
scroll to position [1692, 0]
click at [929, 238] on icon "? ? ?" at bounding box center [602, 180] width 844 height 314
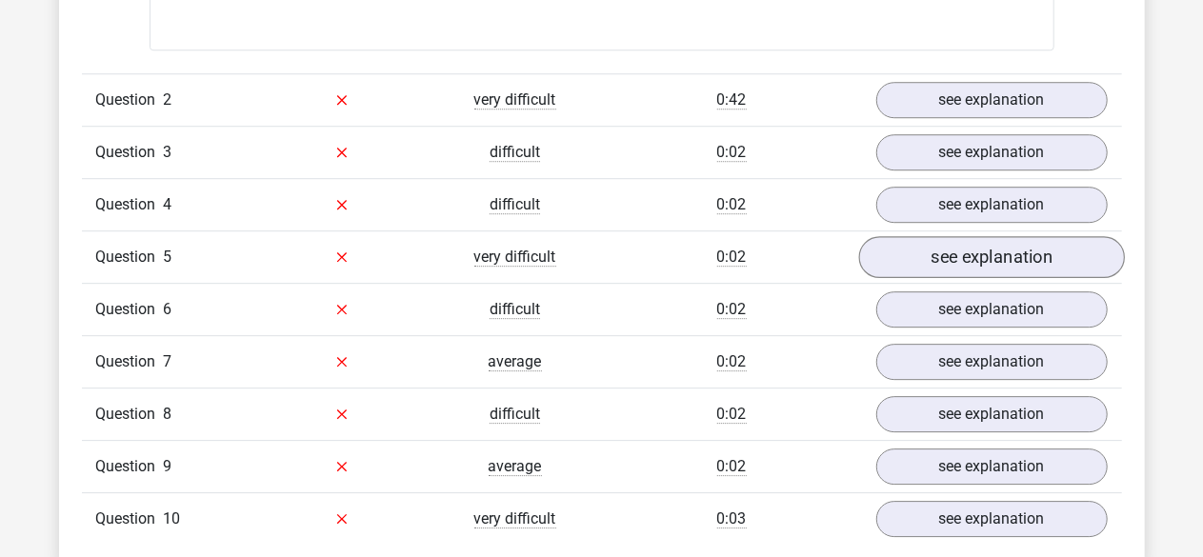
scroll to position [2713, 0]
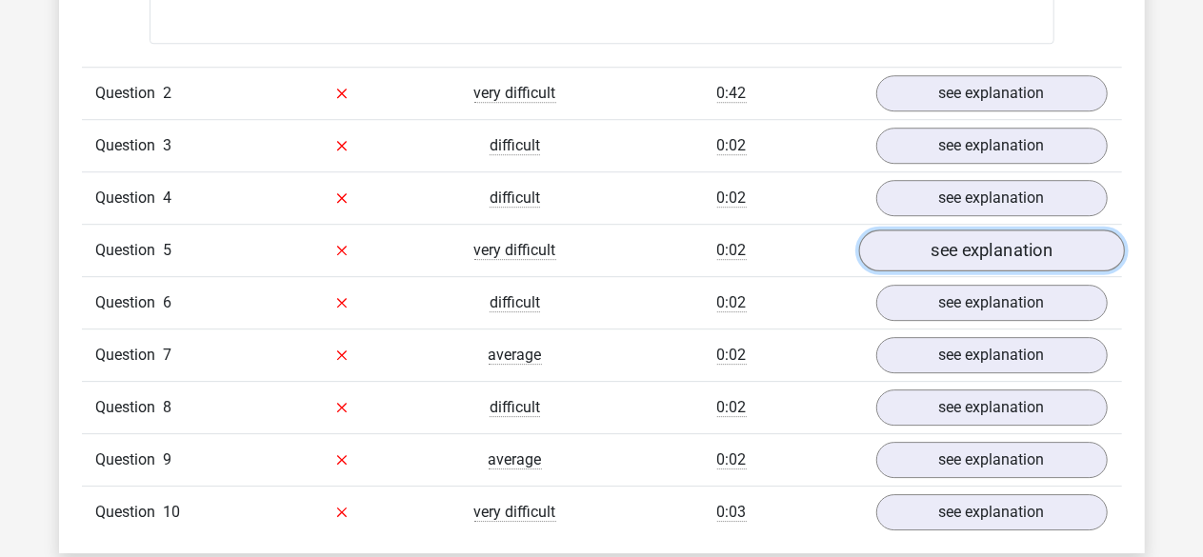
click at [941, 247] on link "see explanation" at bounding box center [991, 251] width 266 height 42
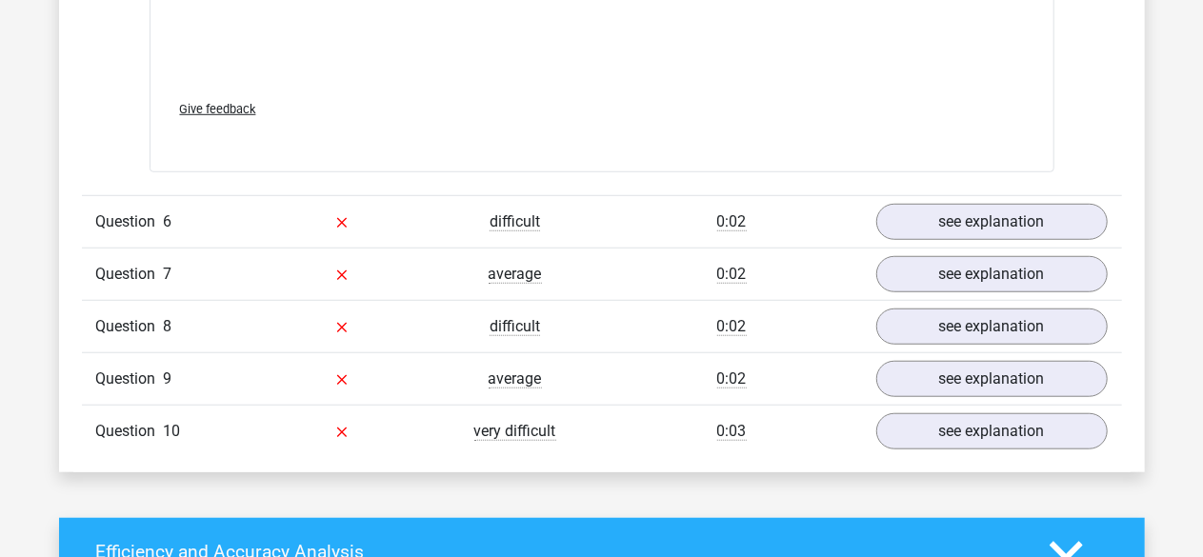
scroll to position [4242, 0]
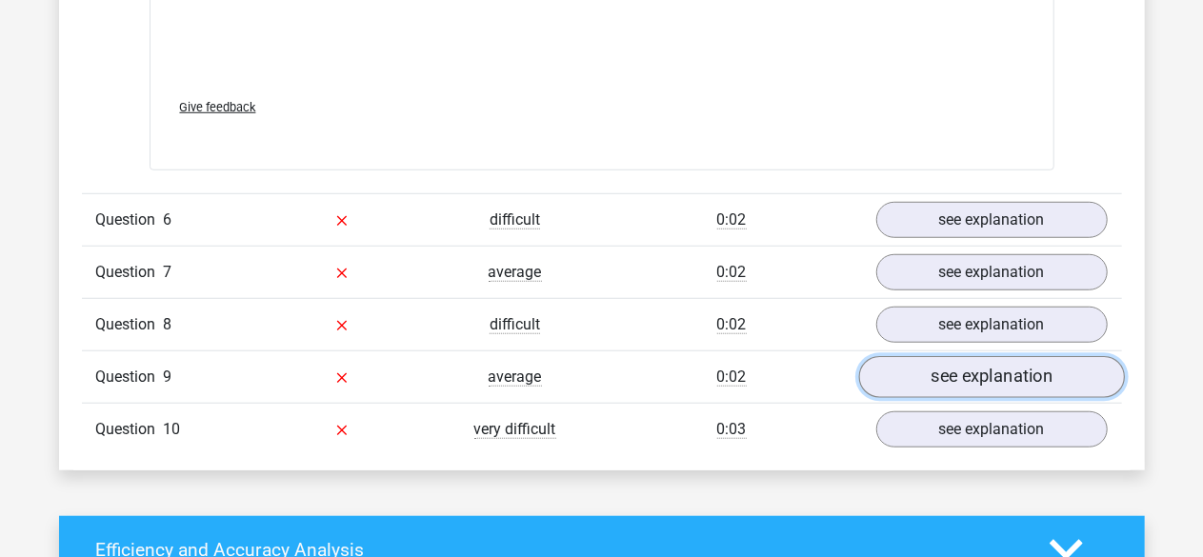
click at [919, 365] on link "see explanation" at bounding box center [991, 377] width 266 height 42
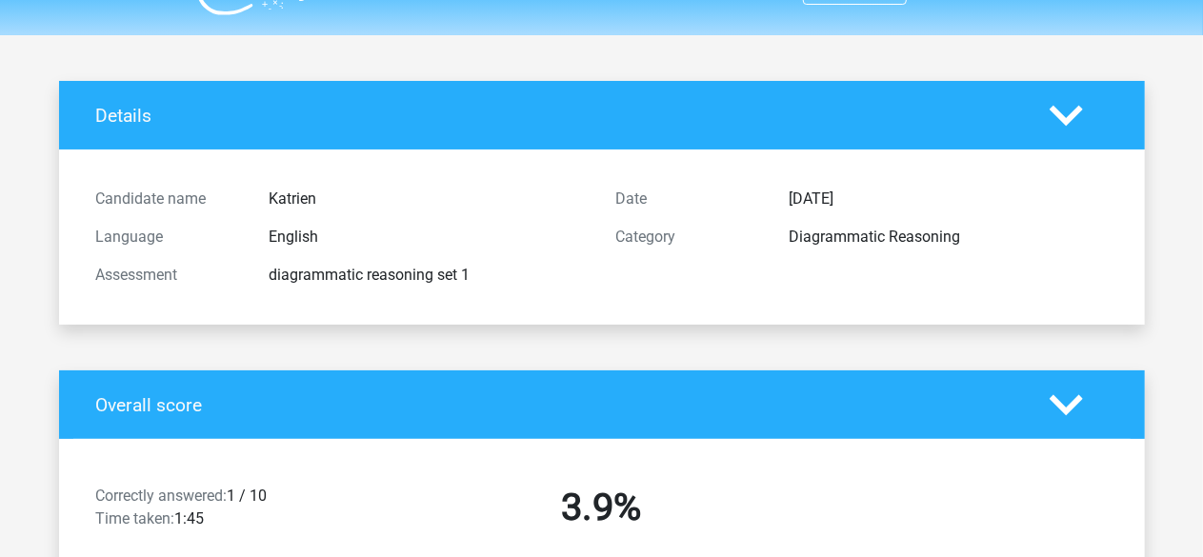
scroll to position [0, 0]
